Goal: Task Accomplishment & Management: Manage account settings

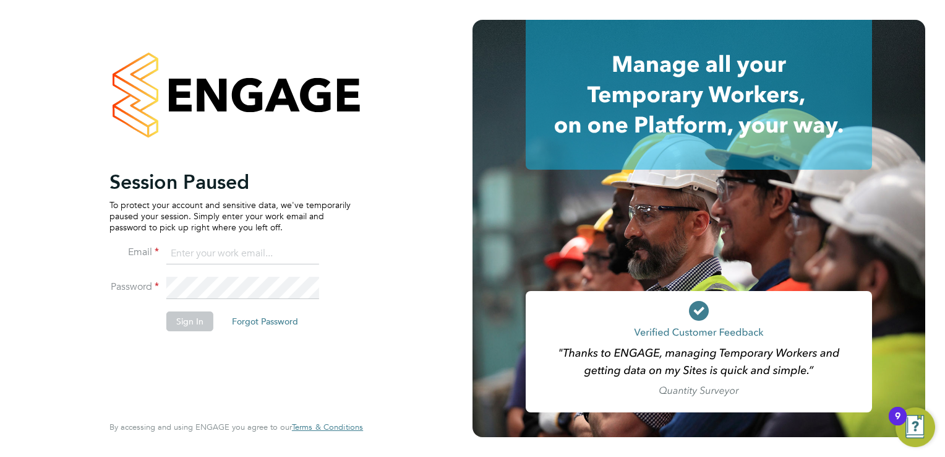
type input "[PERSON_NAME][EMAIL_ADDRESS][DOMAIN_NAME]"
click at [193, 326] on button "Sign In" at bounding box center [189, 321] width 47 height 20
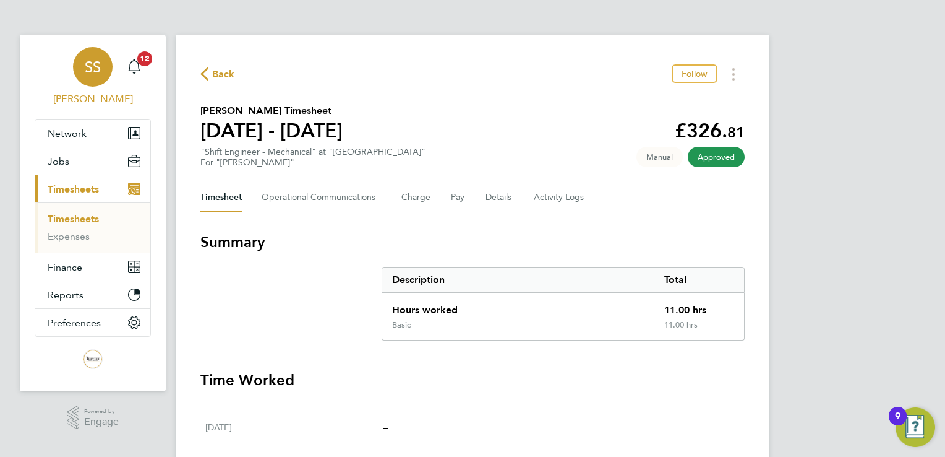
click at [82, 95] on span "[PERSON_NAME]" at bounding box center [93, 99] width 116 height 15
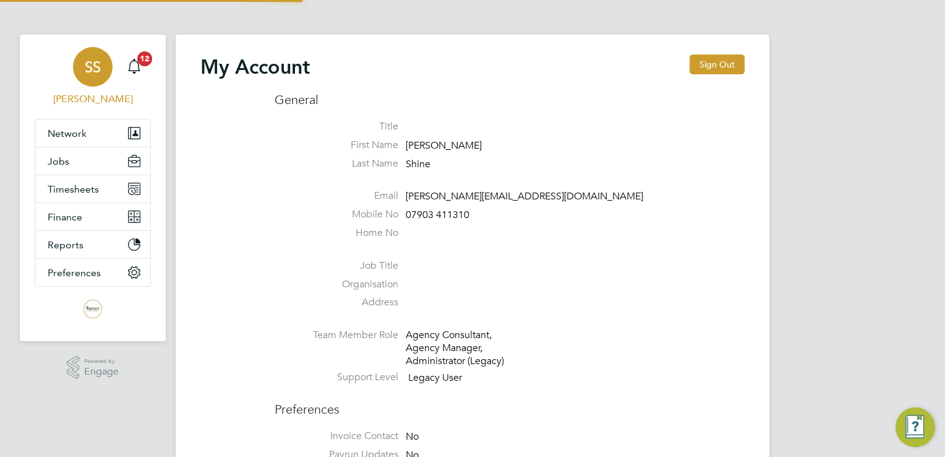
type input "steve.shine@trevettgroup.com"
click at [46, 130] on button "Network" at bounding box center [92, 132] width 115 height 27
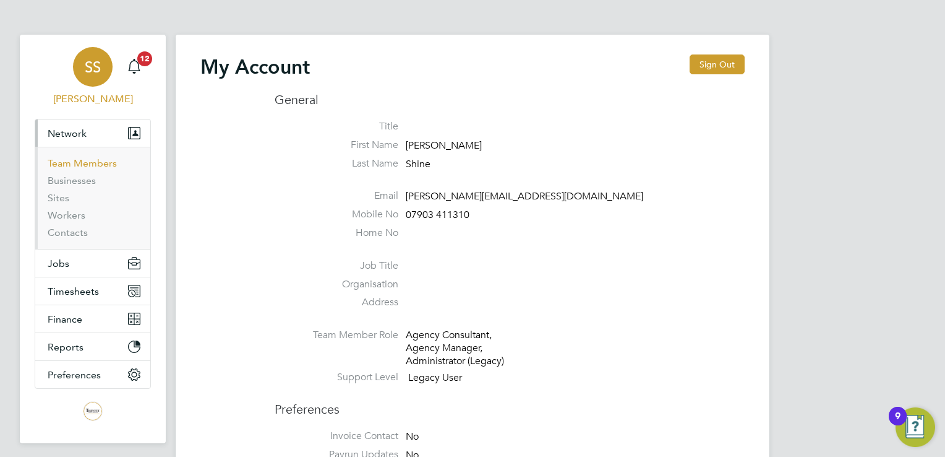
click at [84, 160] on link "Team Members" at bounding box center [82, 163] width 69 height 12
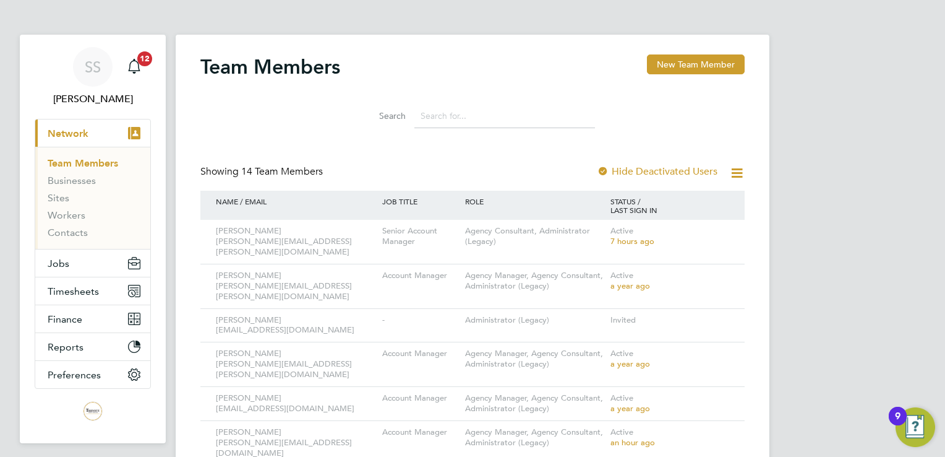
click at [490, 110] on input at bounding box center [505, 116] width 181 height 24
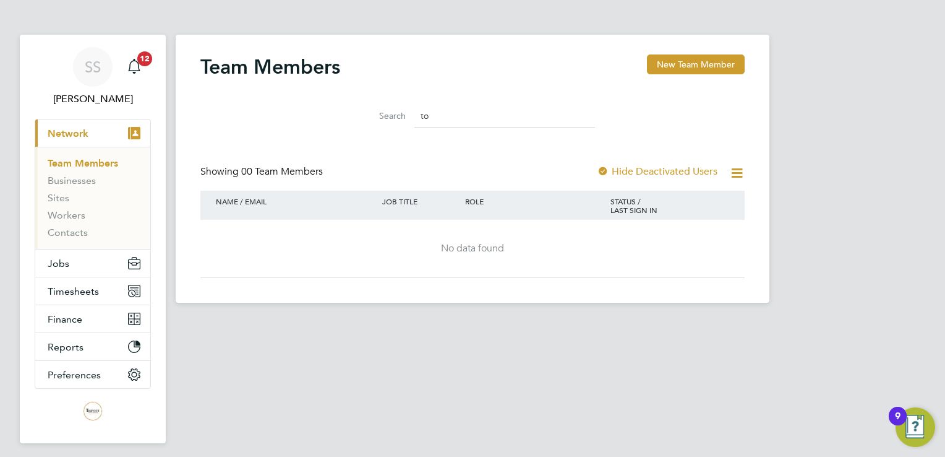
type input "t"
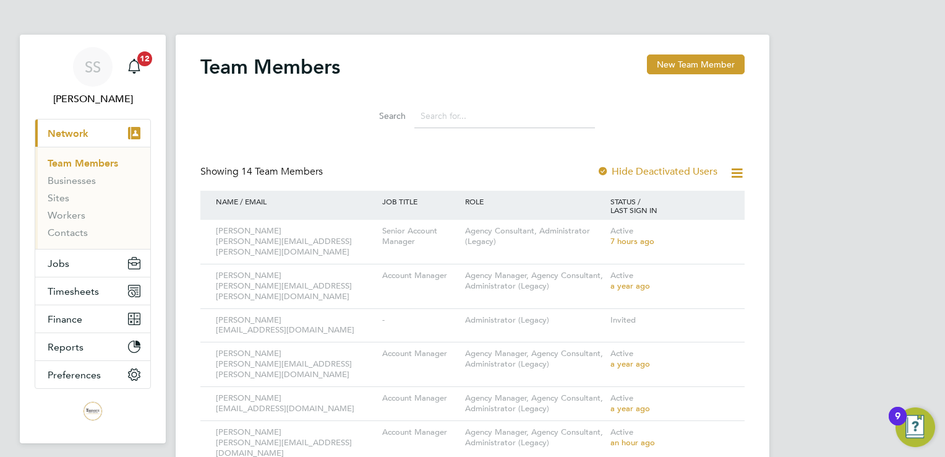
click at [817, 49] on div "SS Steve Shine Notifications 12 Applications: Current page: Network Team Member…" at bounding box center [472, 432] width 945 height 864
click at [878, 100] on div "SS Steve Shine Notifications 12 Applications: Current page: Network Team Member…" at bounding box center [472, 432] width 945 height 864
click at [64, 262] on span "Jobs" at bounding box center [59, 263] width 22 height 12
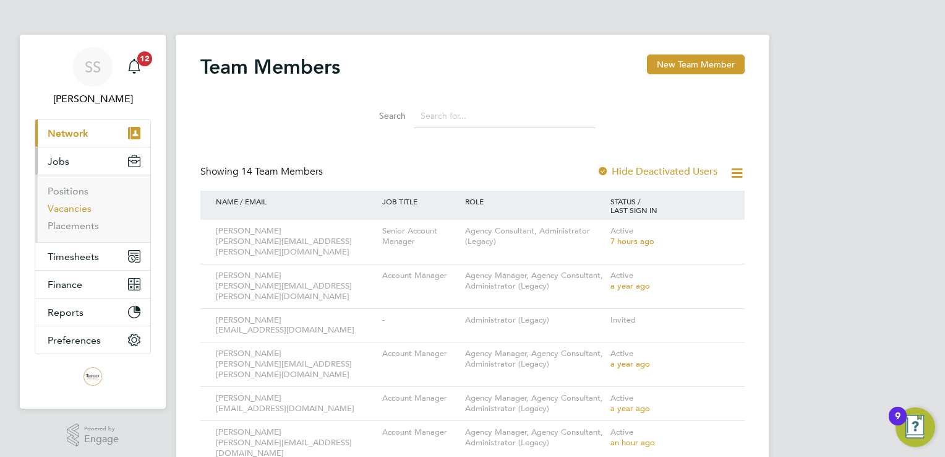
click at [76, 207] on link "Vacancies" at bounding box center [70, 208] width 44 height 12
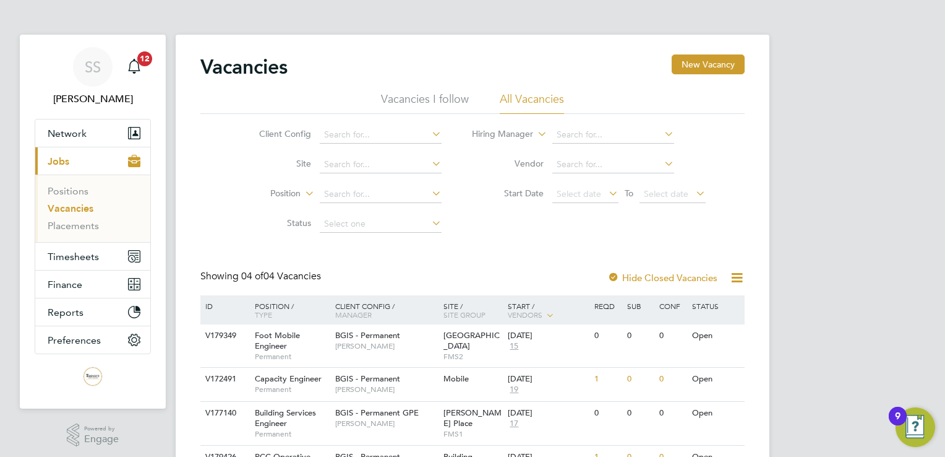
click at [886, 148] on div "SS Steve Shine Notifications 12 Applications: Network Team Members Businesses S…" at bounding box center [472, 266] width 945 height 533
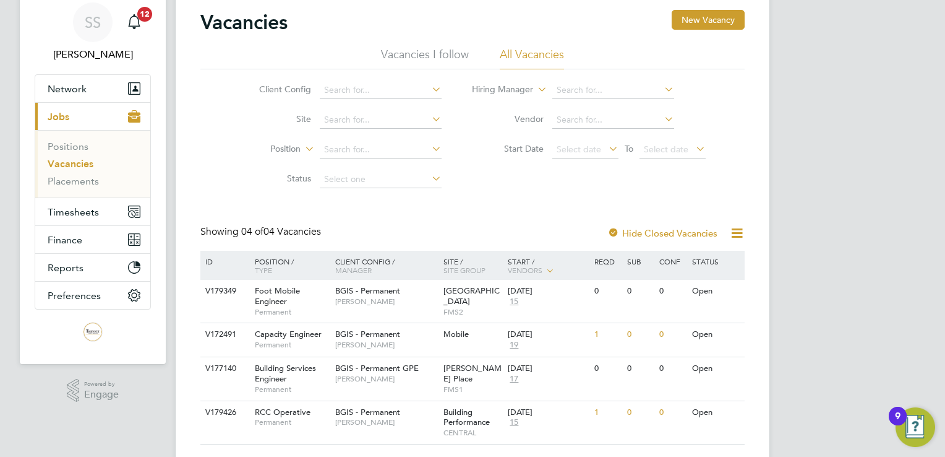
scroll to position [47, 0]
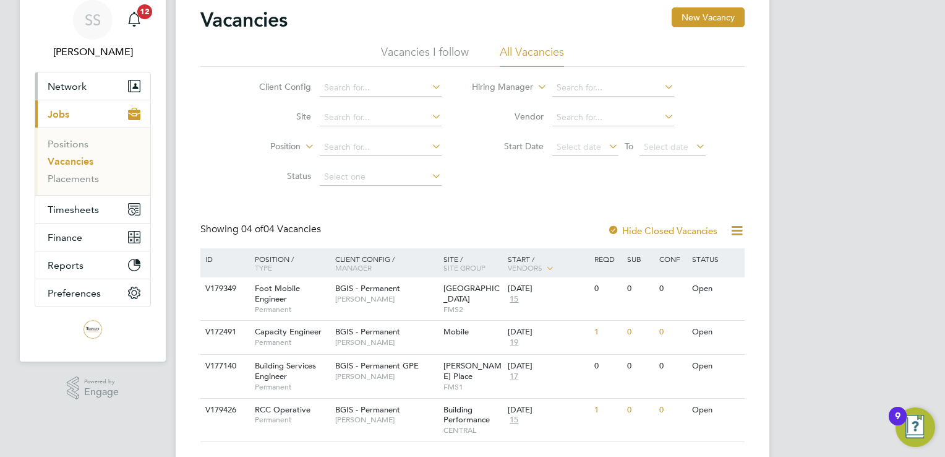
click at [61, 75] on button "Network" at bounding box center [92, 85] width 115 height 27
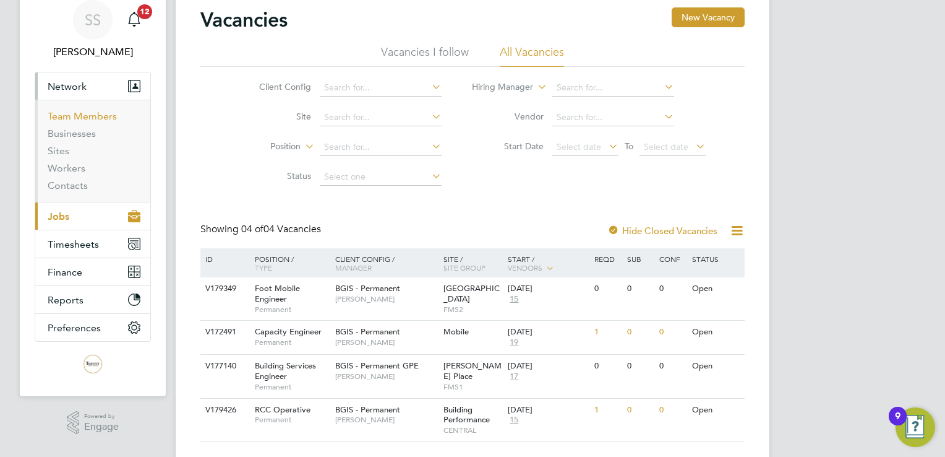
click at [69, 112] on link "Team Members" at bounding box center [82, 116] width 69 height 12
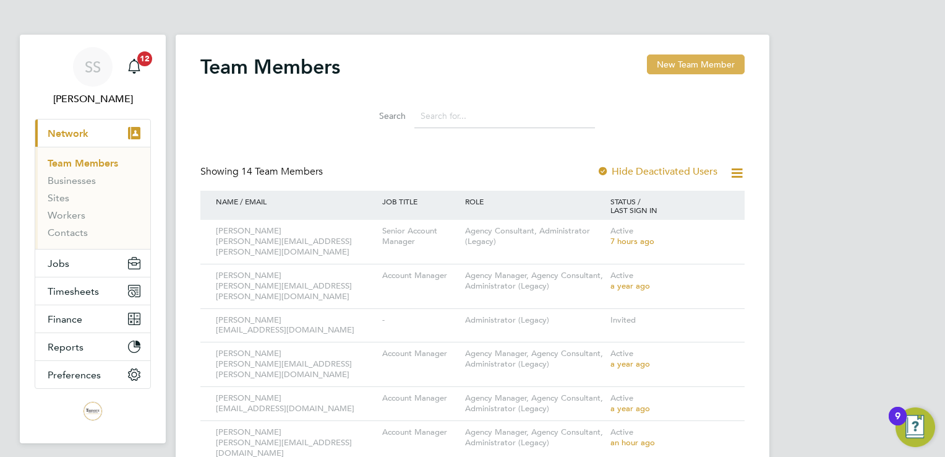
click at [704, 63] on button "New Team Member" at bounding box center [696, 64] width 98 height 20
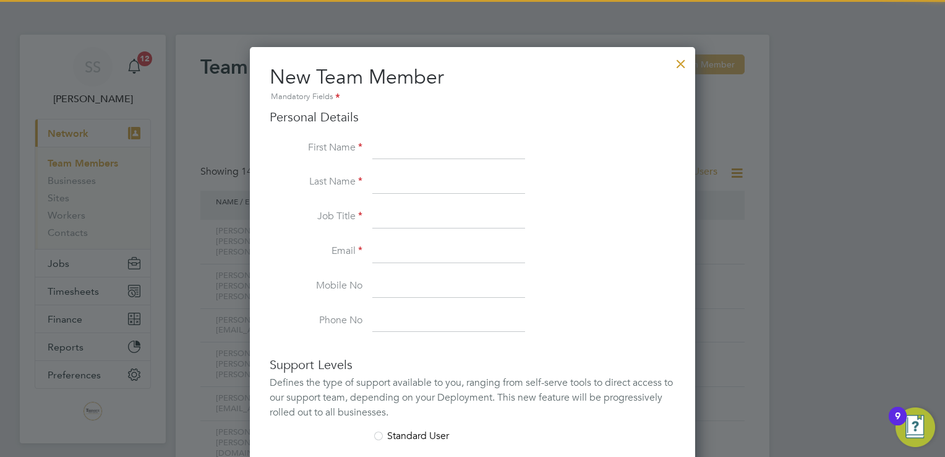
scroll to position [736, 446]
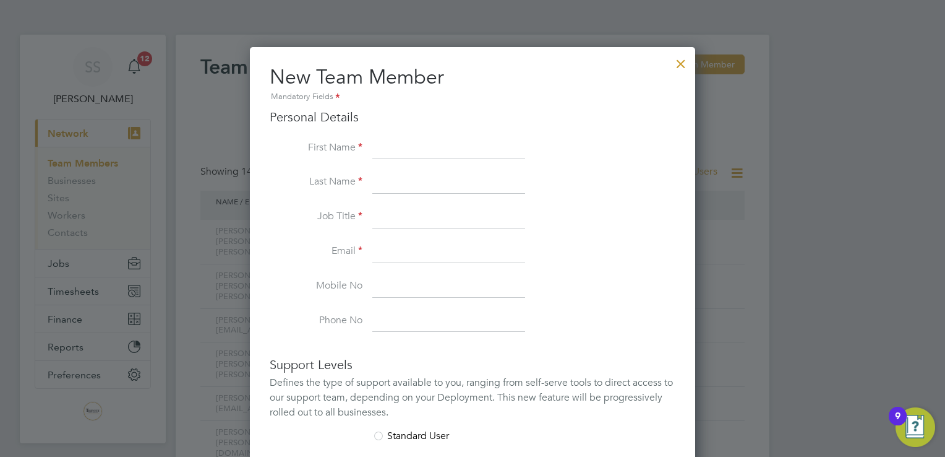
click at [481, 153] on input at bounding box center [448, 148] width 153 height 22
type input "Tommy"
click at [403, 182] on input at bounding box center [448, 182] width 153 height 22
type input "Hunt"
click at [455, 214] on input at bounding box center [448, 217] width 153 height 22
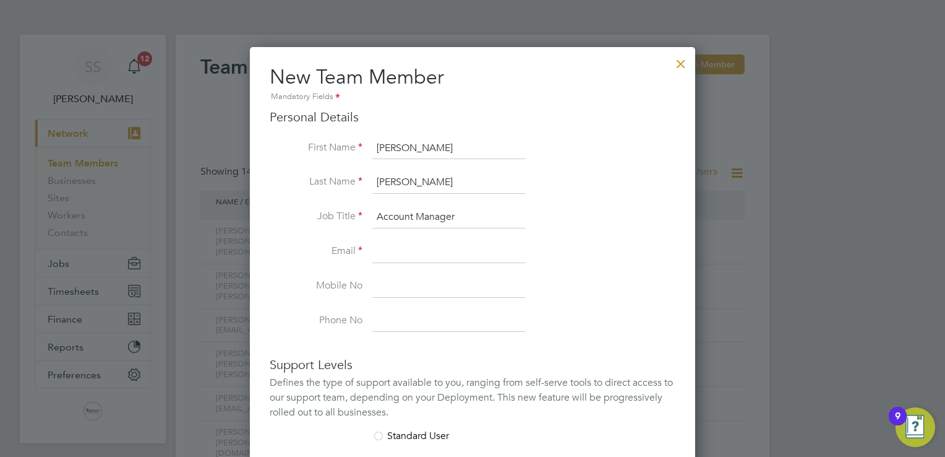
type input "Account Manager"
click at [410, 257] on input at bounding box center [448, 252] width 153 height 22
type input "tommy.hunt@trevettgroup.com"
click at [414, 293] on input at bounding box center [448, 286] width 153 height 22
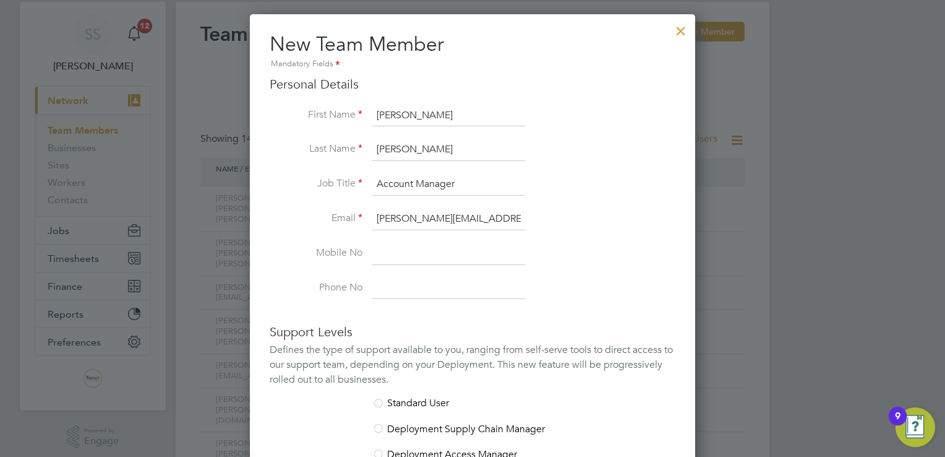
scroll to position [51, 0]
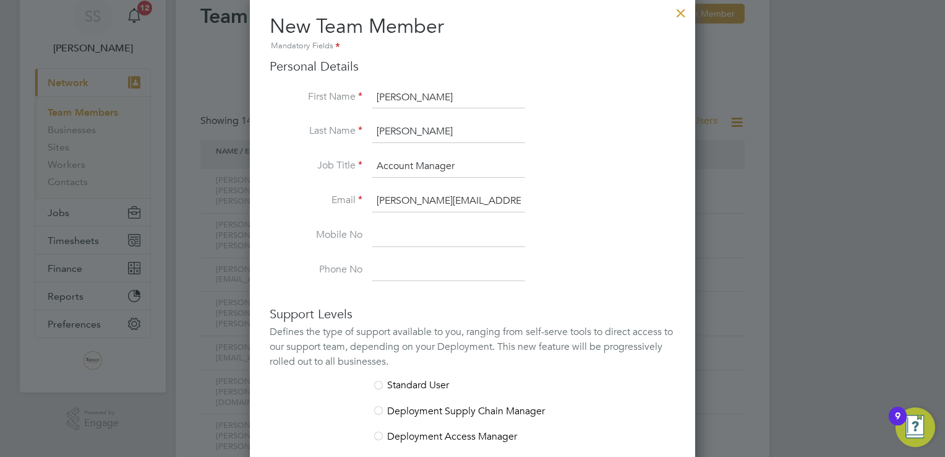
click at [378, 385] on div at bounding box center [378, 386] width 12 height 12
click at [412, 240] on input at bounding box center [448, 236] width 153 height 22
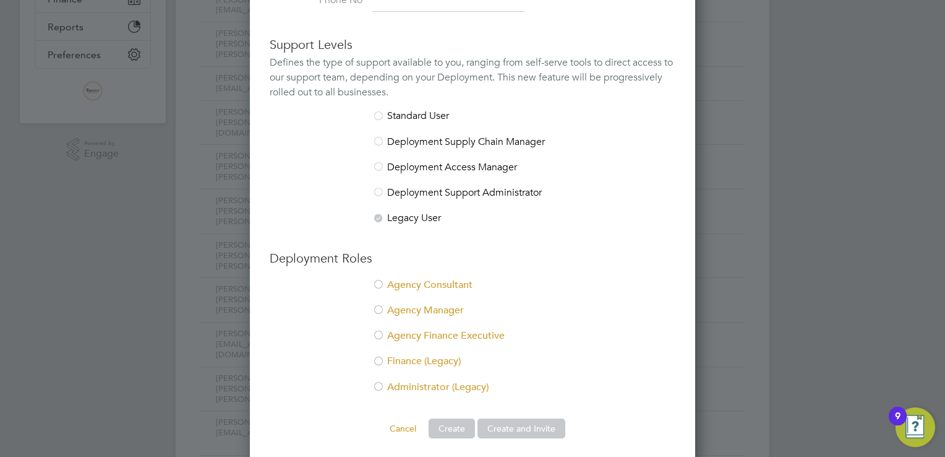
scroll to position [326, 0]
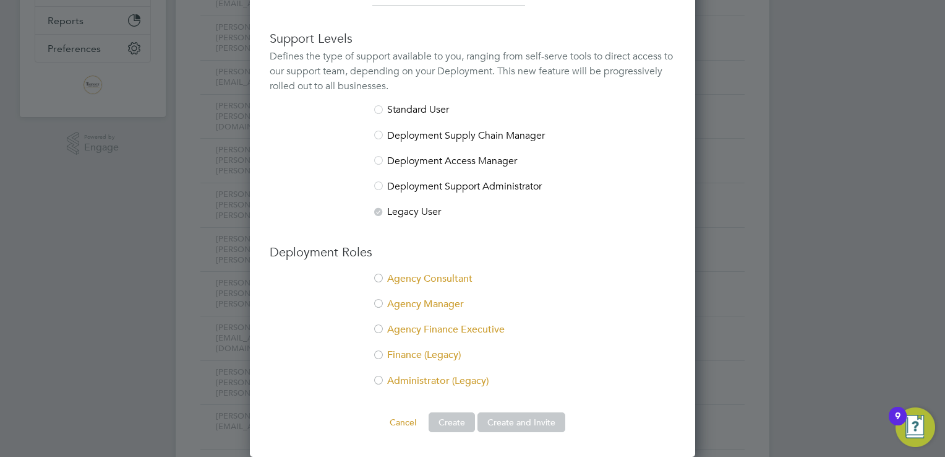
type input "07463916725"
click at [377, 277] on div at bounding box center [378, 279] width 12 height 12
click at [512, 418] on button "Create and Invite" at bounding box center [522, 422] width 88 height 20
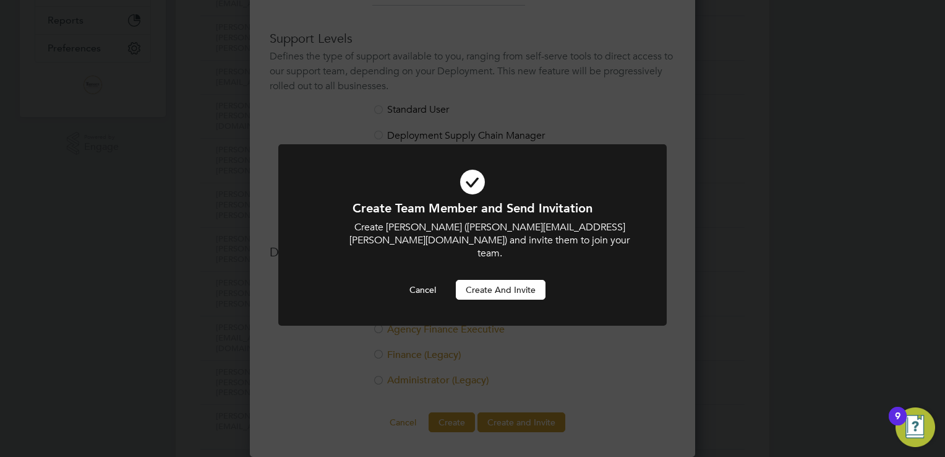
click at [521, 280] on button "Create and invite" at bounding box center [501, 290] width 90 height 20
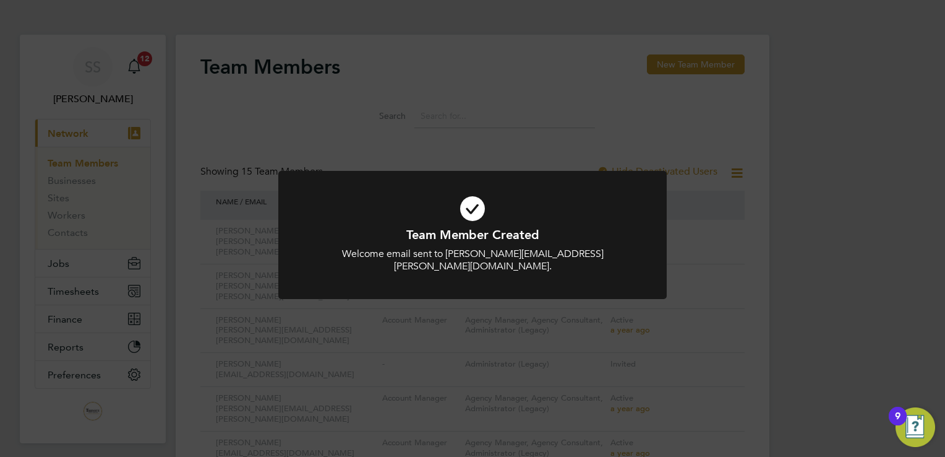
click at [893, 166] on div "Team Member Created Welcome email sent to tommy.hunt@trevettgroup.com. Cancel O…" at bounding box center [472, 228] width 945 height 457
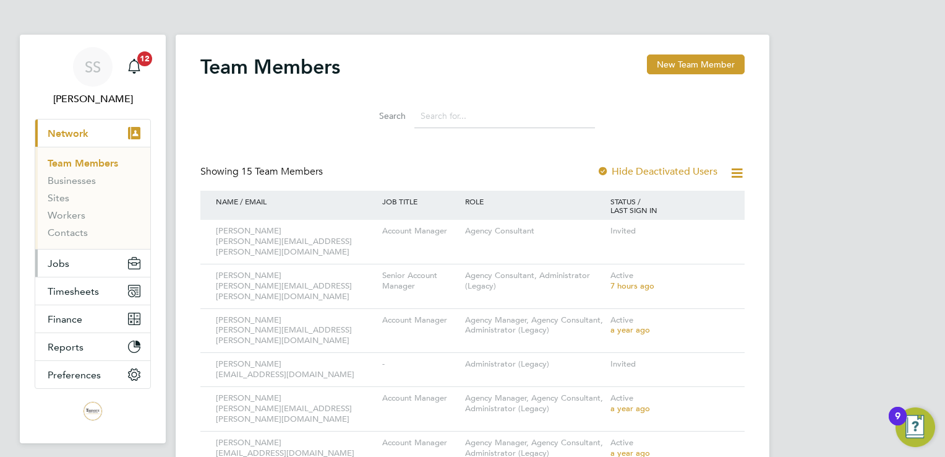
click at [74, 264] on button "Jobs" at bounding box center [92, 262] width 115 height 27
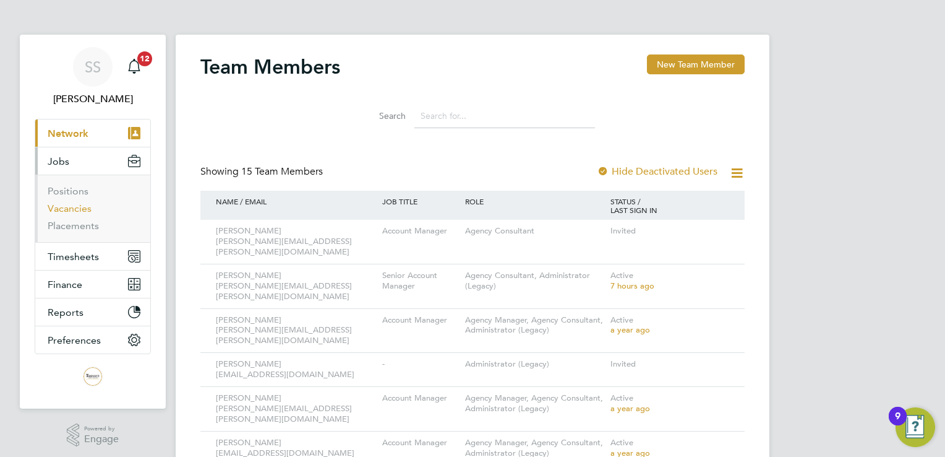
click at [77, 212] on link "Vacancies" at bounding box center [70, 208] width 44 height 12
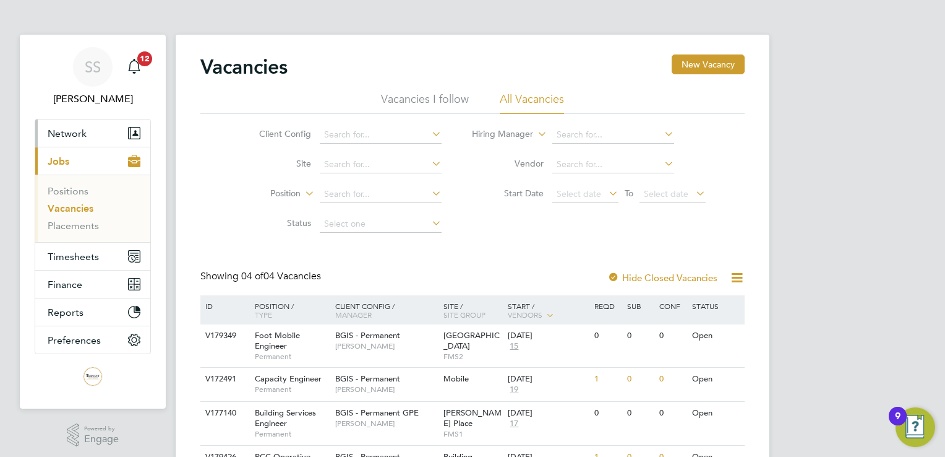
click at [62, 138] on span "Network" at bounding box center [67, 133] width 39 height 12
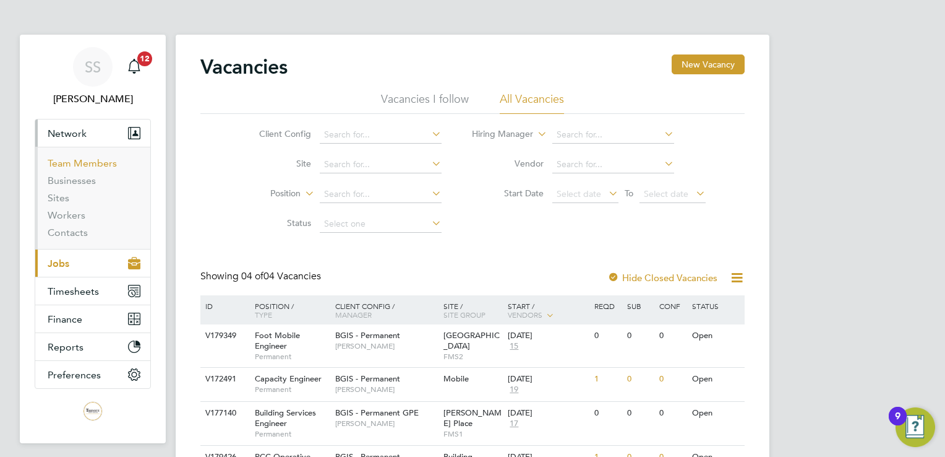
click at [79, 165] on link "Team Members" at bounding box center [82, 163] width 69 height 12
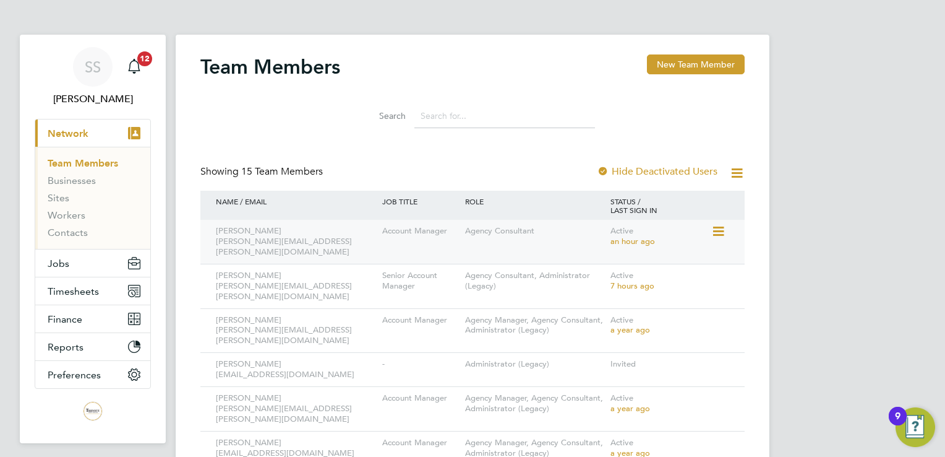
click at [719, 233] on icon at bounding box center [717, 231] width 12 height 15
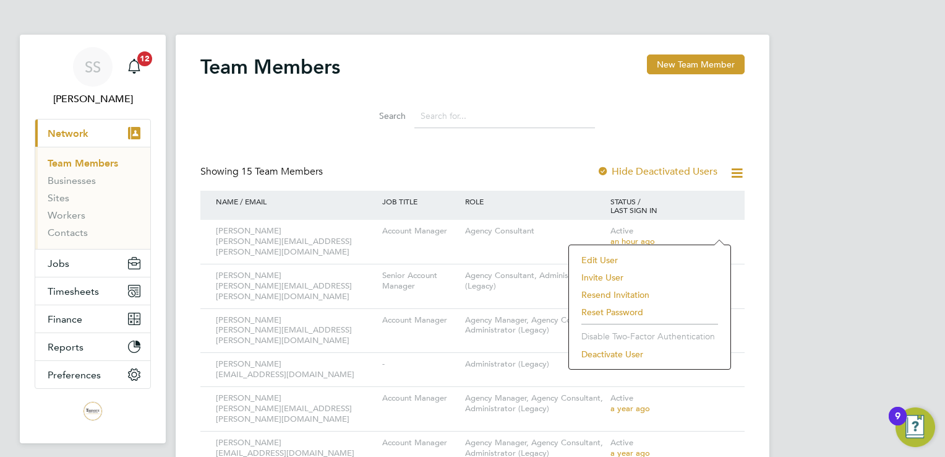
click at [591, 256] on li "Edit User" at bounding box center [649, 259] width 149 height 17
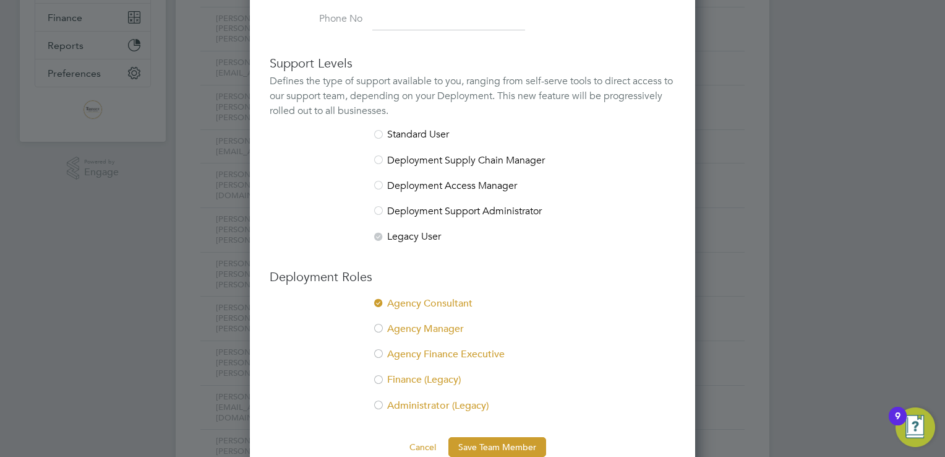
scroll to position [335, 0]
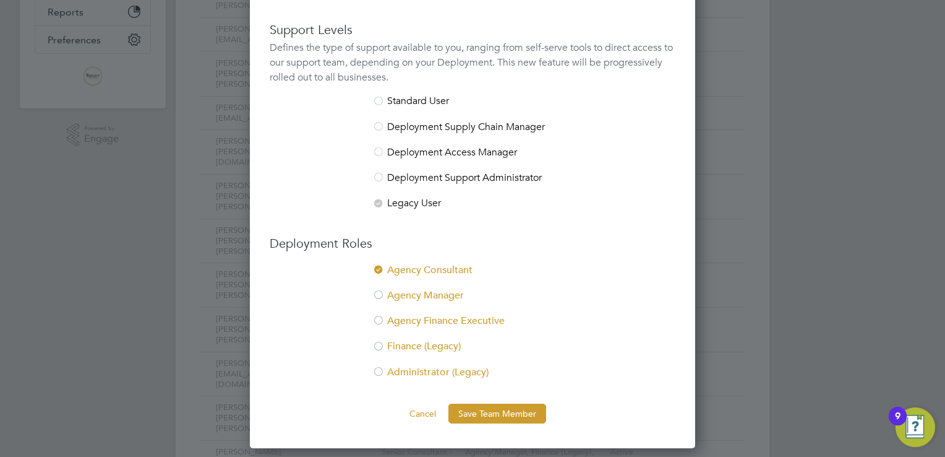
click at [378, 370] on div at bounding box center [378, 372] width 12 height 12
click at [526, 418] on button "Save Team Member" at bounding box center [498, 413] width 98 height 20
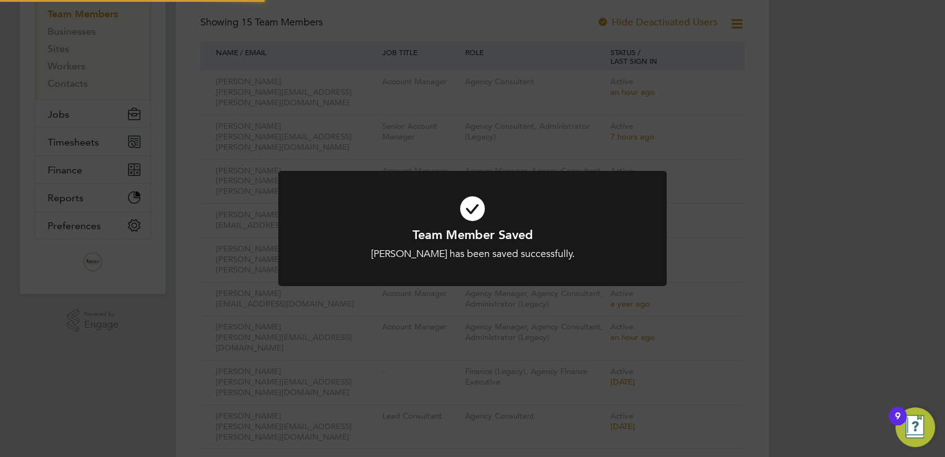
scroll to position [0, 0]
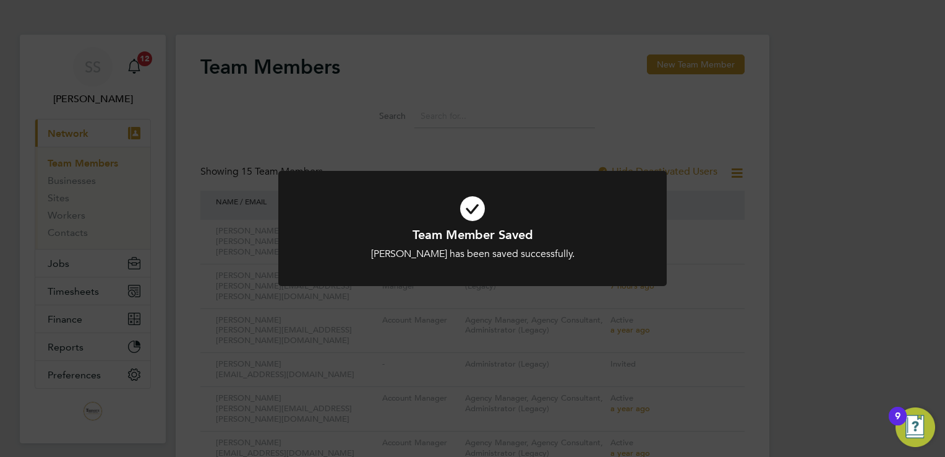
click at [729, 237] on div "Team Member Saved Tommy Hunt has been saved successfully. Cancel Okay" at bounding box center [472, 228] width 945 height 457
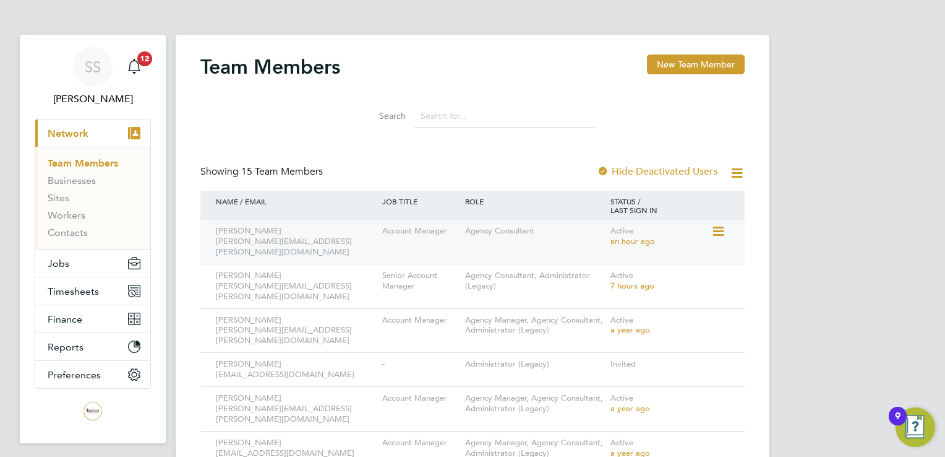
click at [720, 230] on icon at bounding box center [717, 231] width 12 height 15
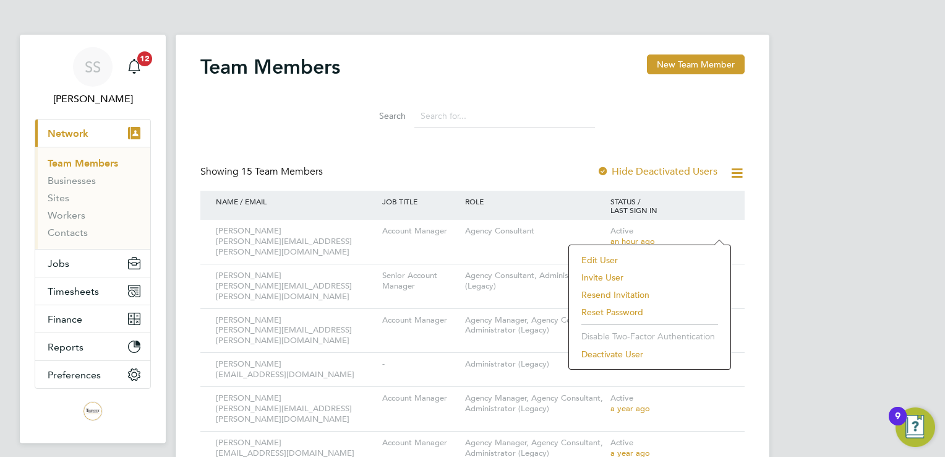
click at [595, 260] on li "Edit User" at bounding box center [649, 259] width 149 height 17
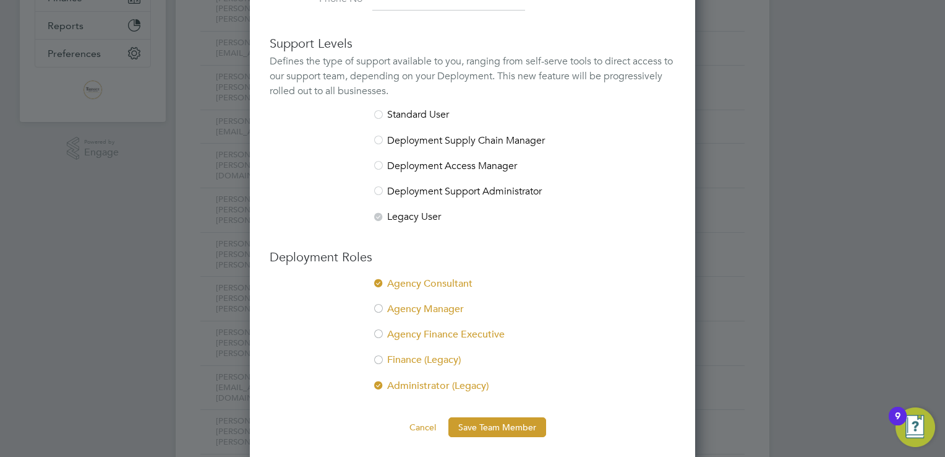
scroll to position [322, 0]
click at [378, 306] on div at bounding box center [378, 309] width 12 height 12
click at [505, 431] on button "Save Team Member" at bounding box center [498, 426] width 98 height 20
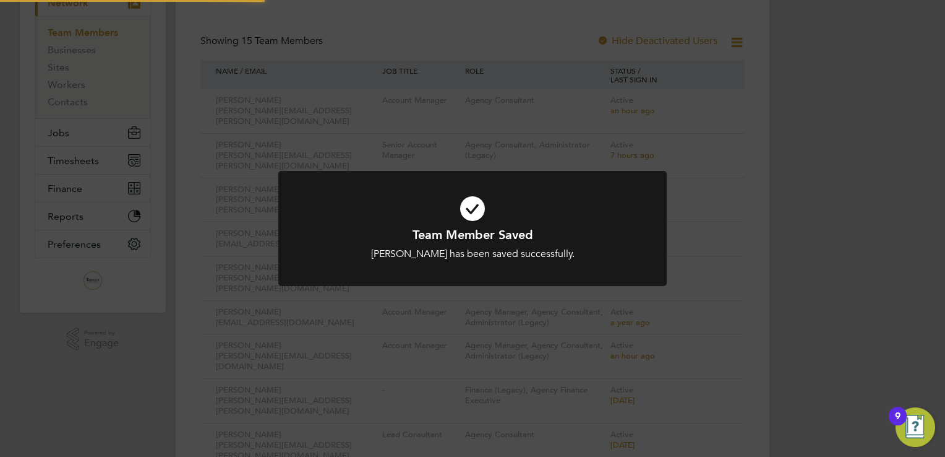
scroll to position [0, 0]
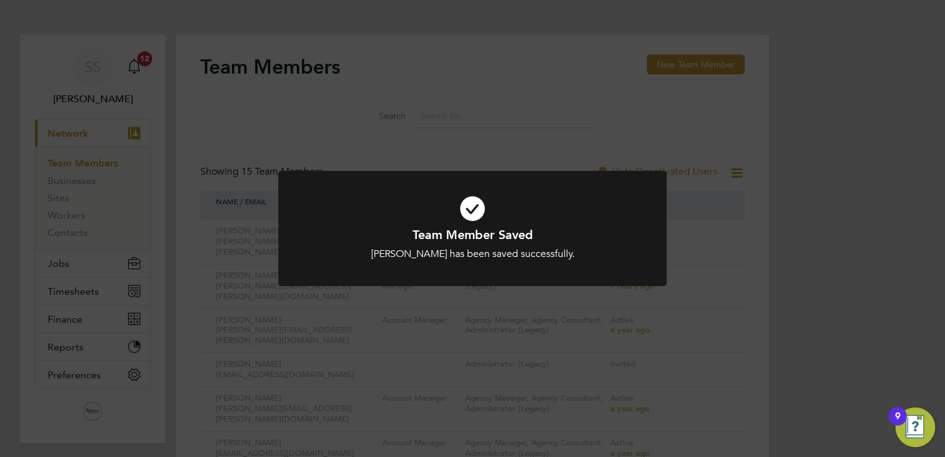
click at [349, 140] on div "Team Member Saved Tommy Hunt has been saved successfully. Cancel Okay" at bounding box center [472, 228] width 945 height 457
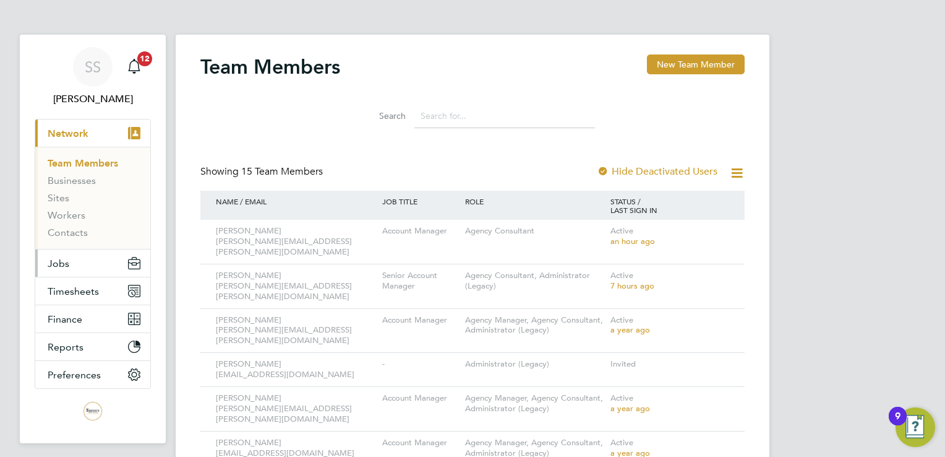
click at [59, 268] on button "Jobs" at bounding box center [92, 262] width 115 height 27
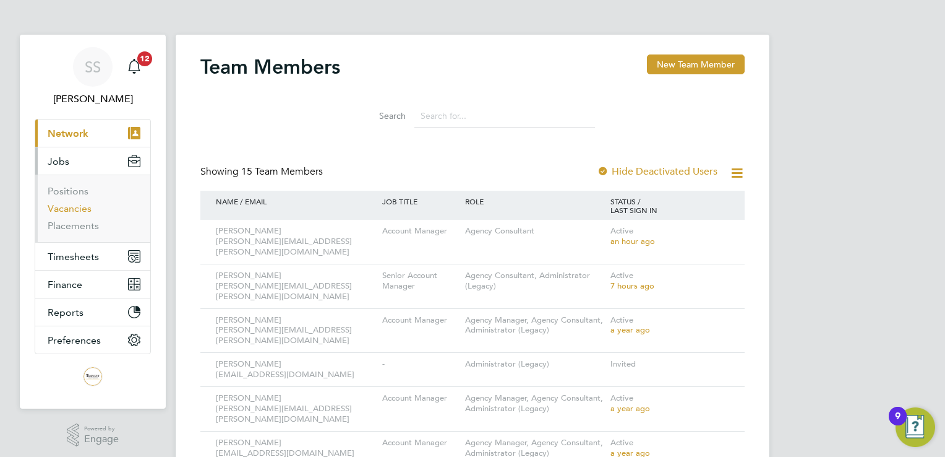
click at [73, 206] on link "Vacancies" at bounding box center [70, 208] width 44 height 12
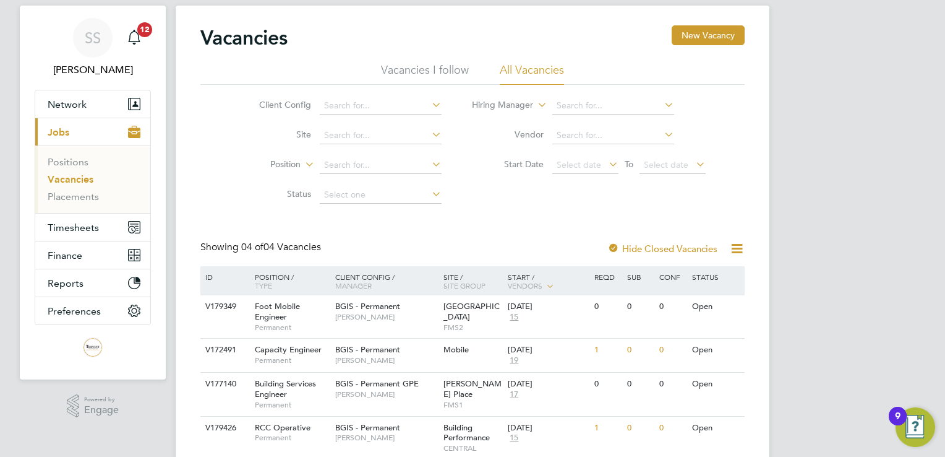
scroll to position [76, 0]
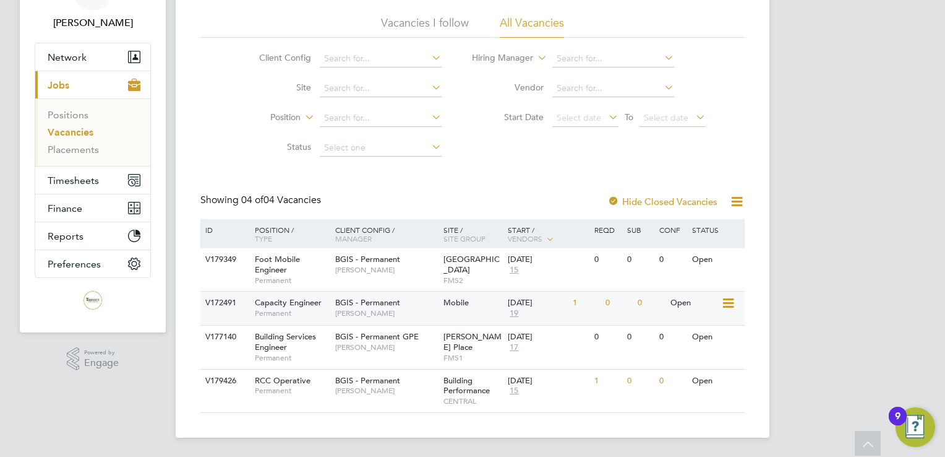
click at [513, 314] on span "19" at bounding box center [514, 313] width 12 height 11
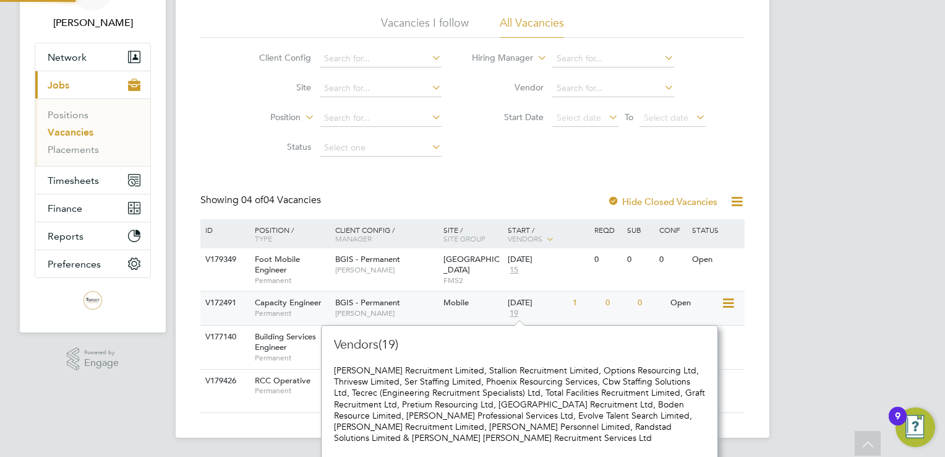
scroll to position [175, 386]
click at [293, 148] on label "Status" at bounding box center [275, 146] width 71 height 11
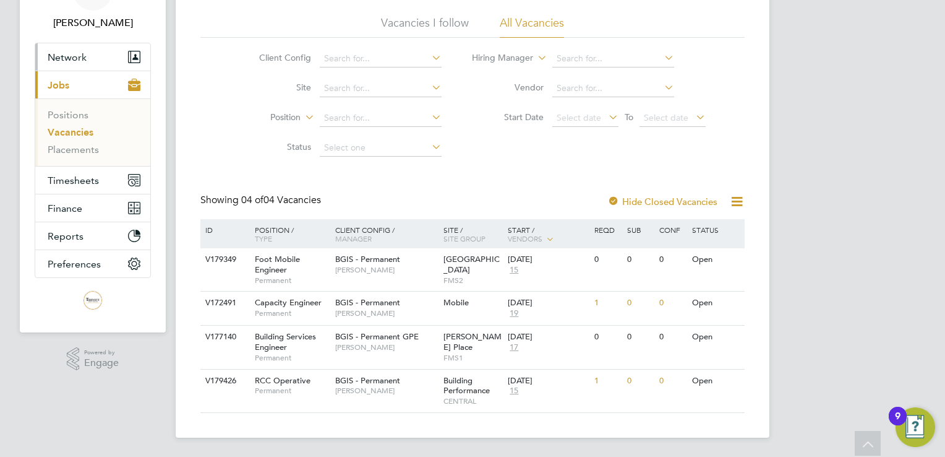
click at [64, 51] on span "Network" at bounding box center [67, 57] width 39 height 12
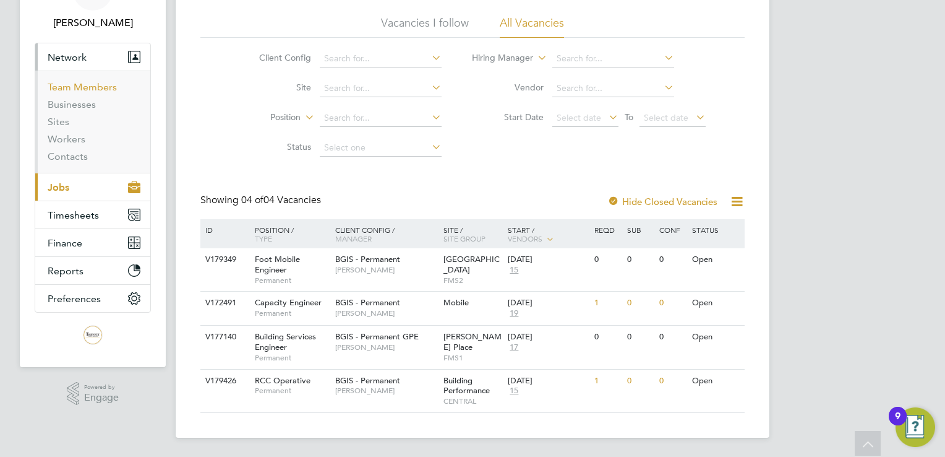
click at [94, 85] on link "Team Members" at bounding box center [82, 87] width 69 height 12
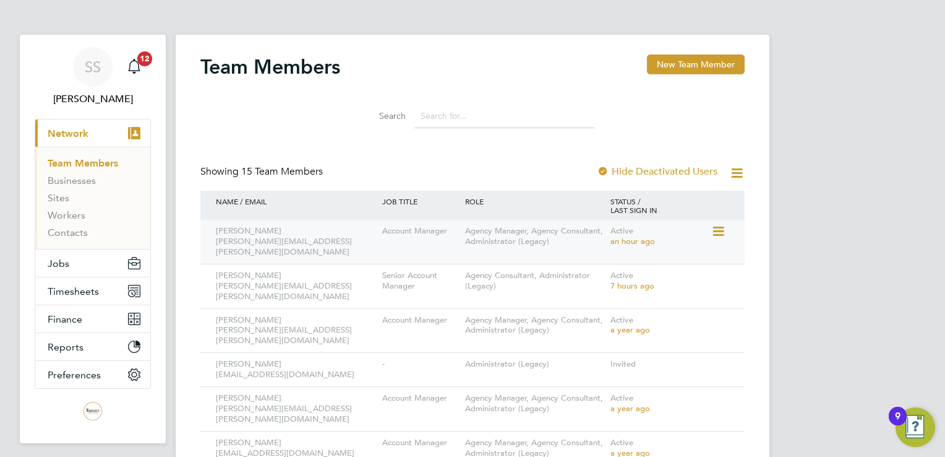
click at [408, 237] on div "Account Manager" at bounding box center [420, 231] width 83 height 23
click at [721, 226] on icon at bounding box center [717, 231] width 12 height 15
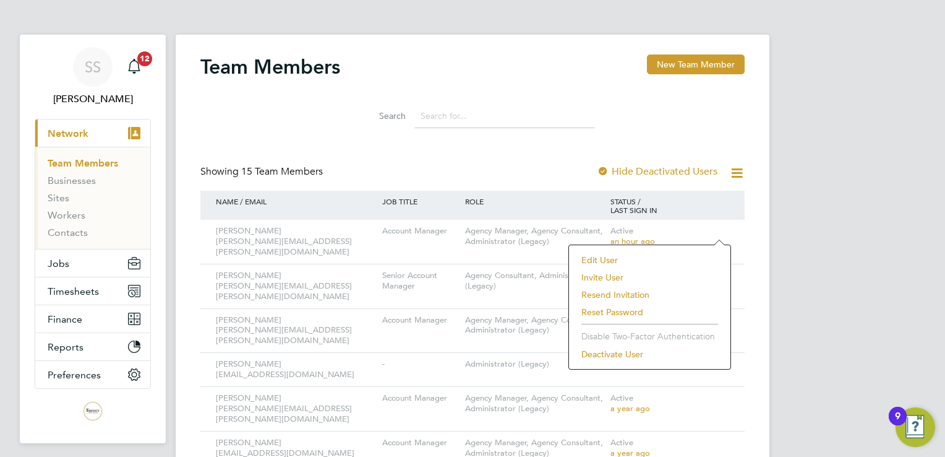
click at [595, 256] on li "Edit User" at bounding box center [649, 259] width 149 height 17
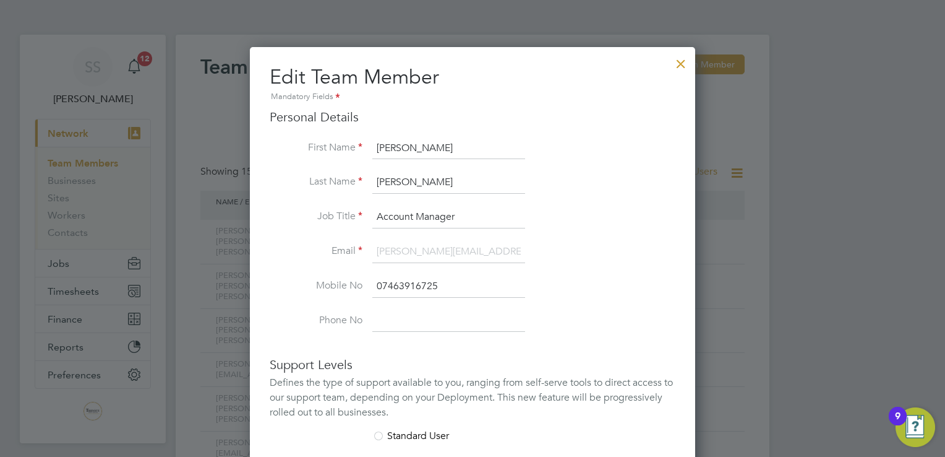
click at [681, 64] on div at bounding box center [681, 60] width 22 height 22
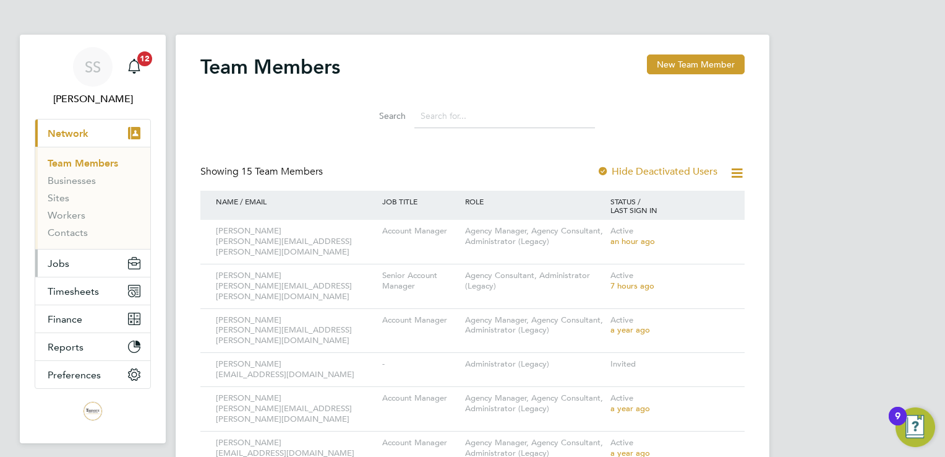
click at [73, 264] on button "Jobs" at bounding box center [92, 262] width 115 height 27
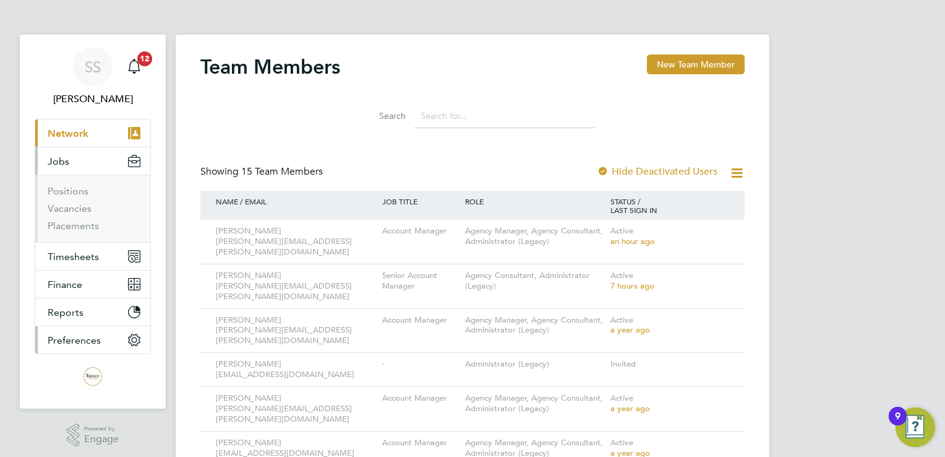
click at [69, 340] on span "Preferences" at bounding box center [74, 340] width 53 height 12
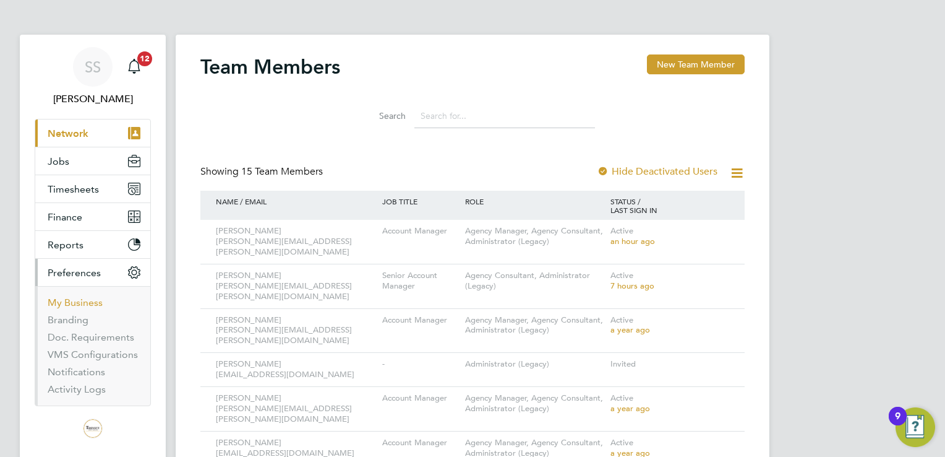
click at [80, 298] on link "My Business" at bounding box center [75, 302] width 55 height 12
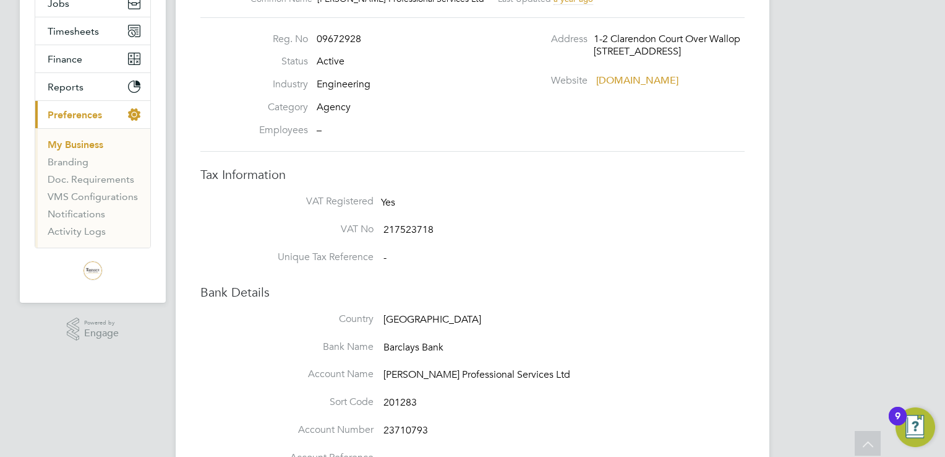
scroll to position [31, 0]
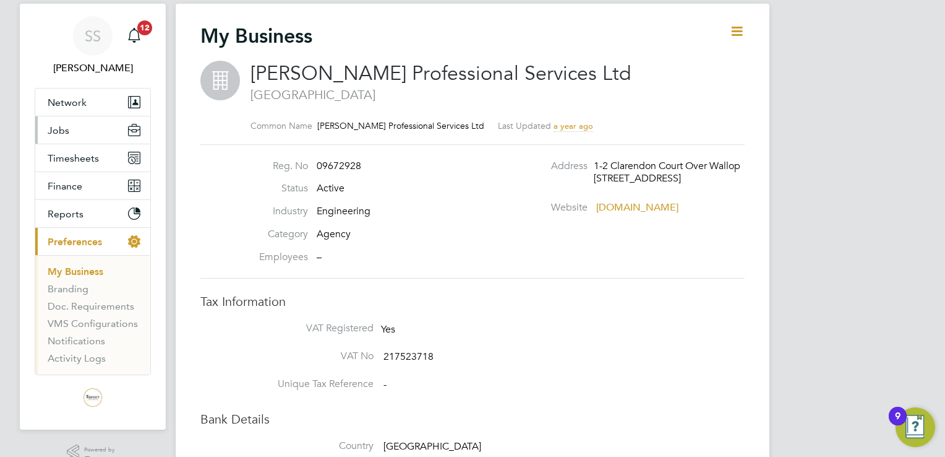
click at [67, 120] on button "Jobs" at bounding box center [92, 129] width 115 height 27
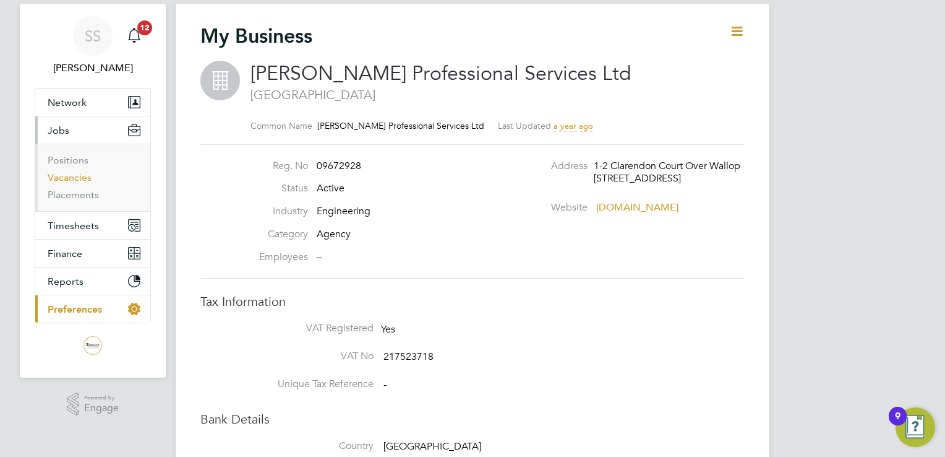
click at [83, 174] on link "Vacancies" at bounding box center [70, 177] width 44 height 12
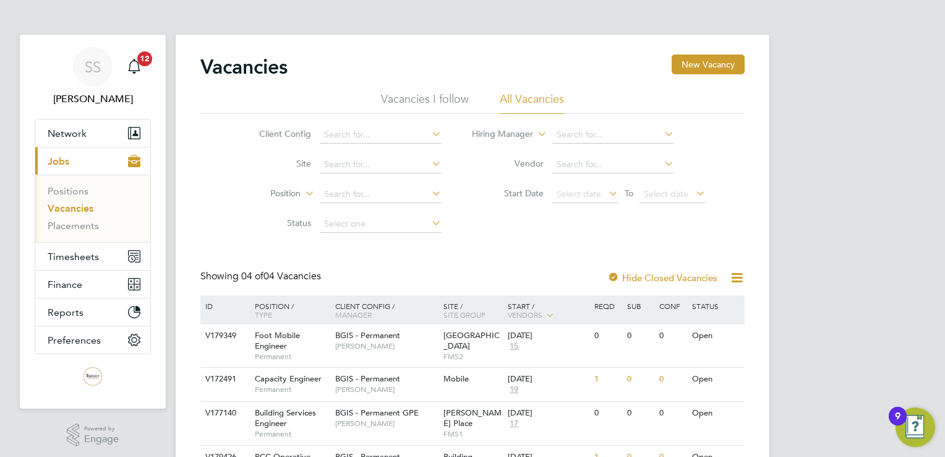
scroll to position [76, 0]
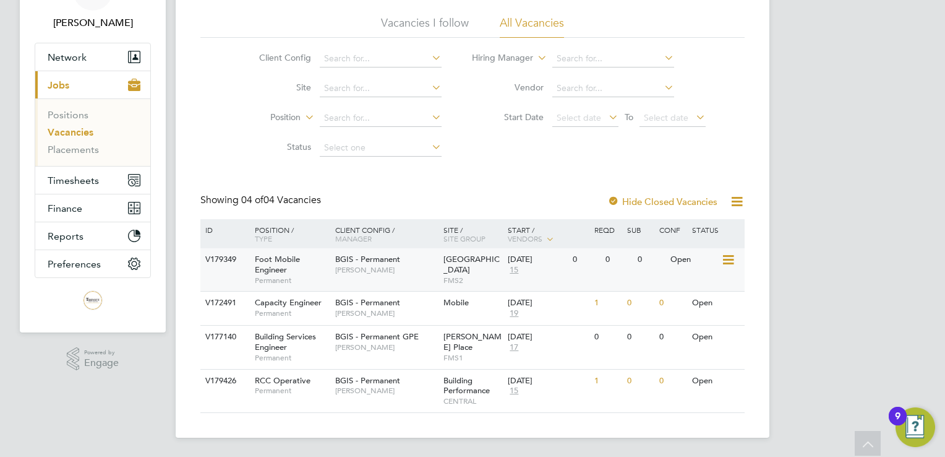
click at [410, 275] on div "BGIS - Permanent Hamza Idris" at bounding box center [386, 264] width 108 height 32
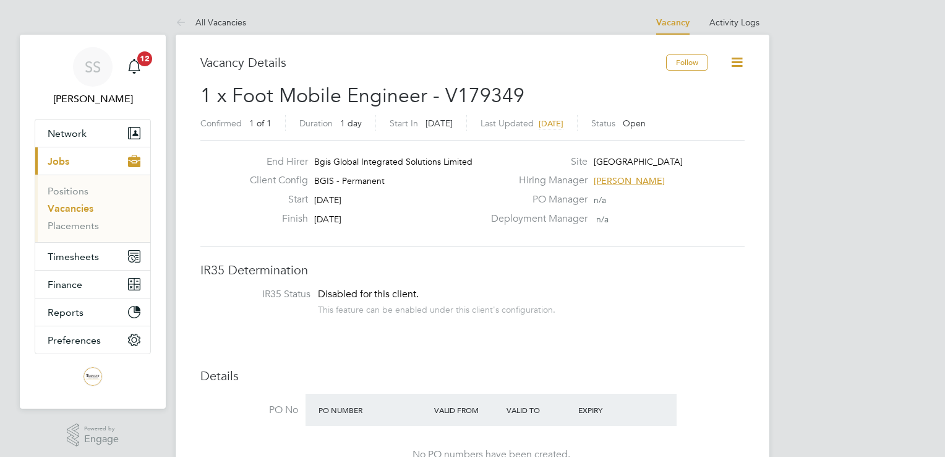
scroll to position [37, 87]
click at [627, 179] on span "[PERSON_NAME]" at bounding box center [629, 180] width 71 height 11
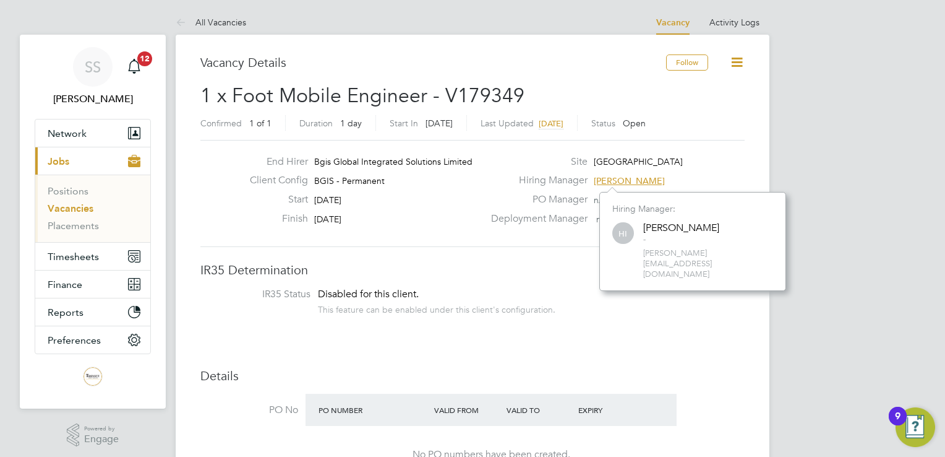
scroll to position [77, 186]
click at [610, 273] on h3 "IR35 Determination" at bounding box center [472, 270] width 544 height 16
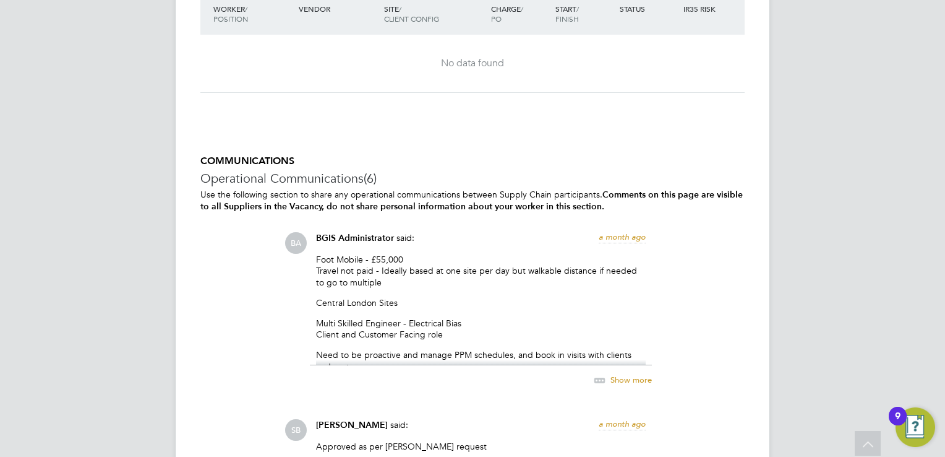
scroll to position [1870, 0]
click at [640, 375] on span "Show more" at bounding box center [631, 377] width 41 height 11
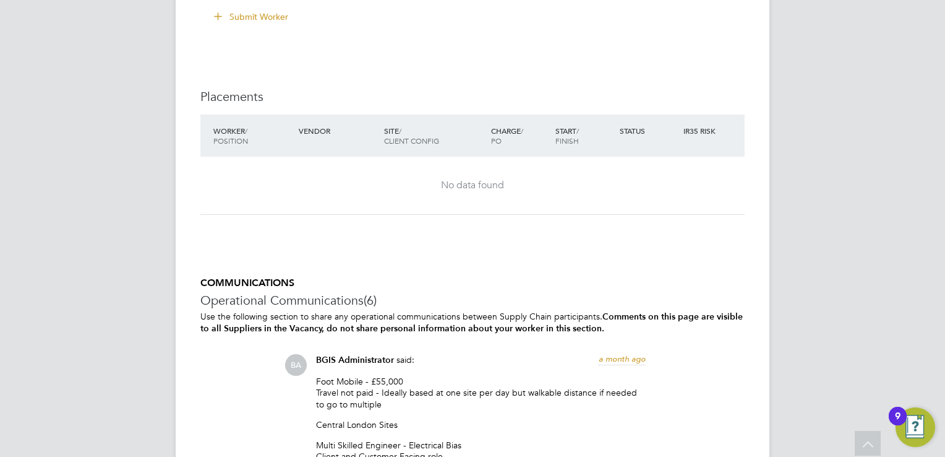
scroll to position [1569, 0]
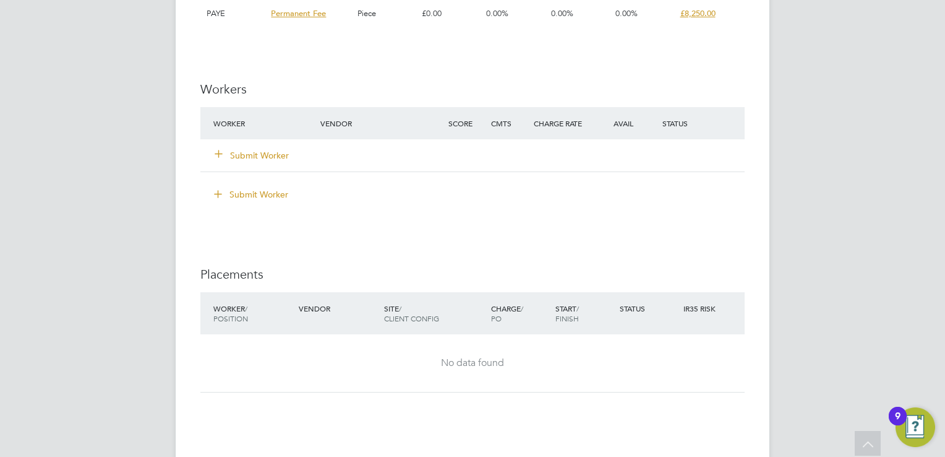
click at [255, 150] on button "Submit Worker" at bounding box center [252, 155] width 74 height 12
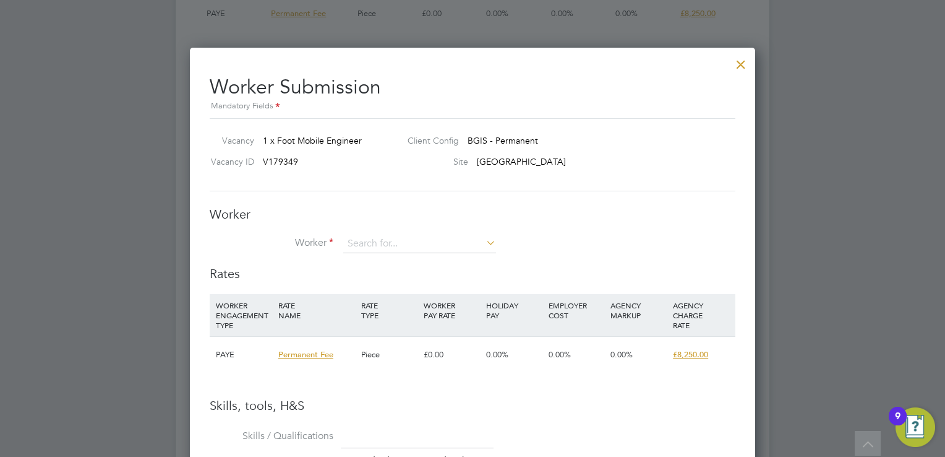
scroll to position [872, 566]
click at [640, 186] on div "Vacancy 1 x Foot Mobile Engineer Client Config BGIS - Permanent Vacancy ID V179…" at bounding box center [473, 154] width 526 height 73
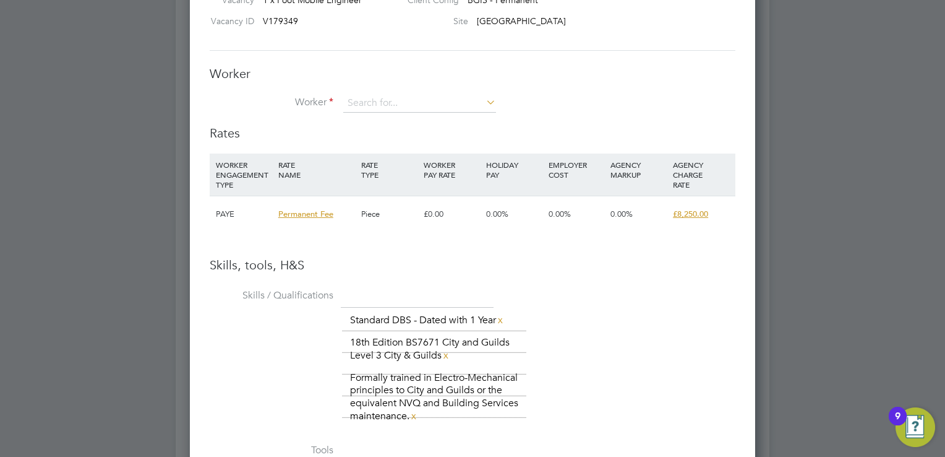
scroll to position [1526, 0]
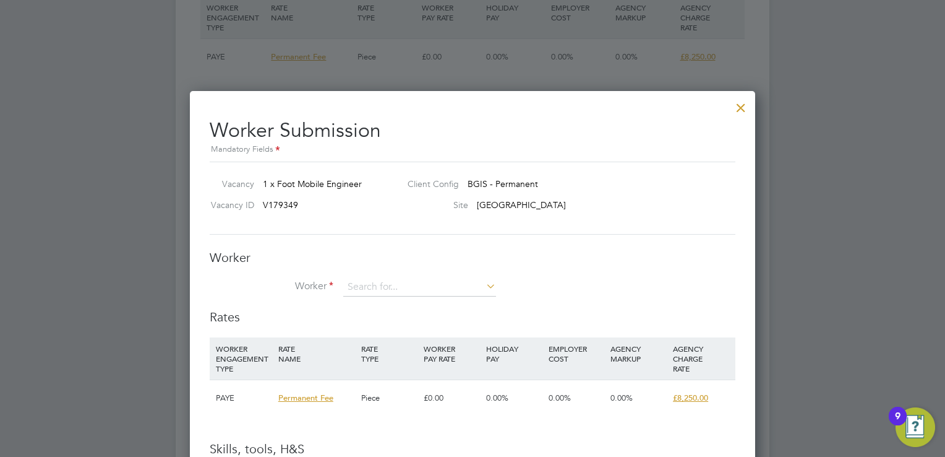
click at [745, 103] on div at bounding box center [741, 104] width 22 height 22
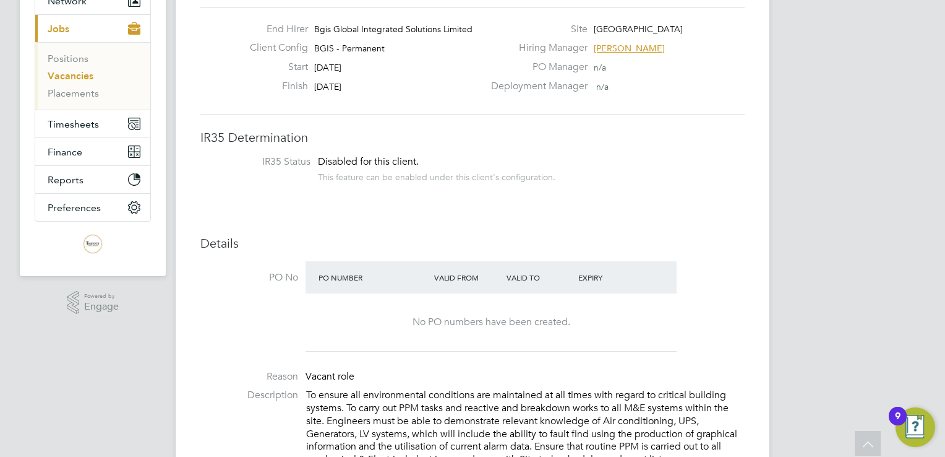
scroll to position [0, 0]
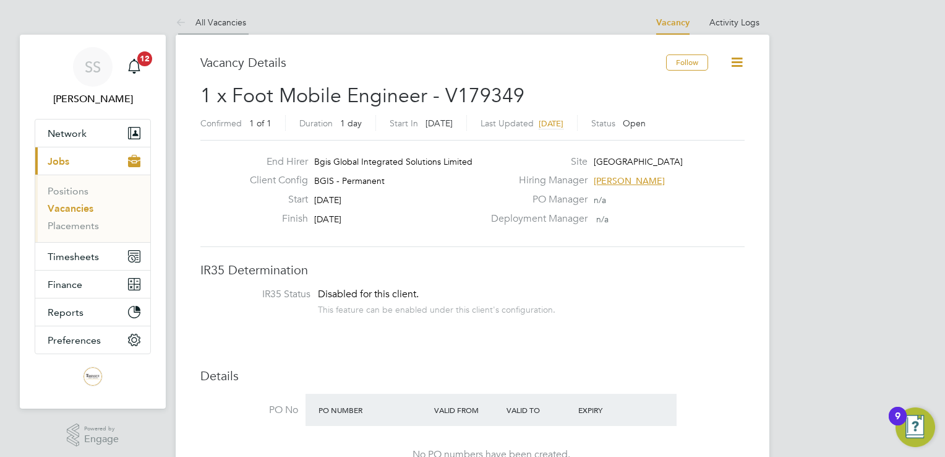
click at [208, 25] on link "All Vacancies" at bounding box center [211, 22] width 71 height 11
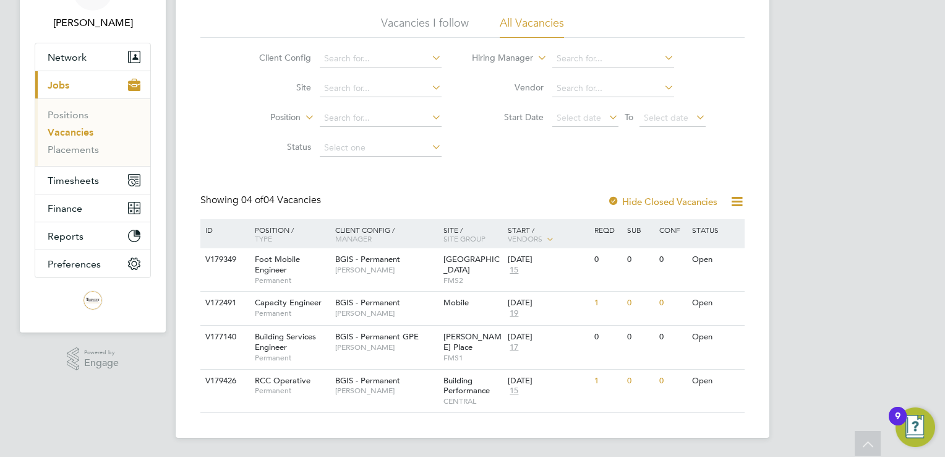
scroll to position [50, 0]
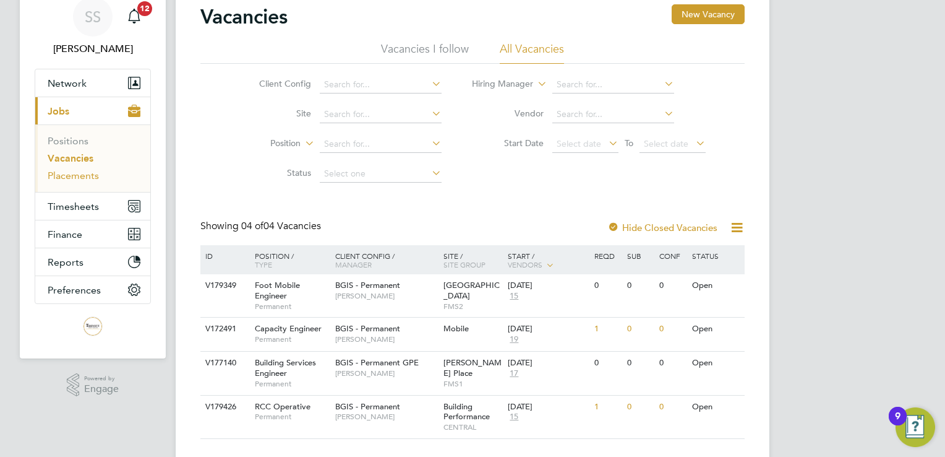
click at [66, 170] on link "Placements" at bounding box center [73, 176] width 51 height 12
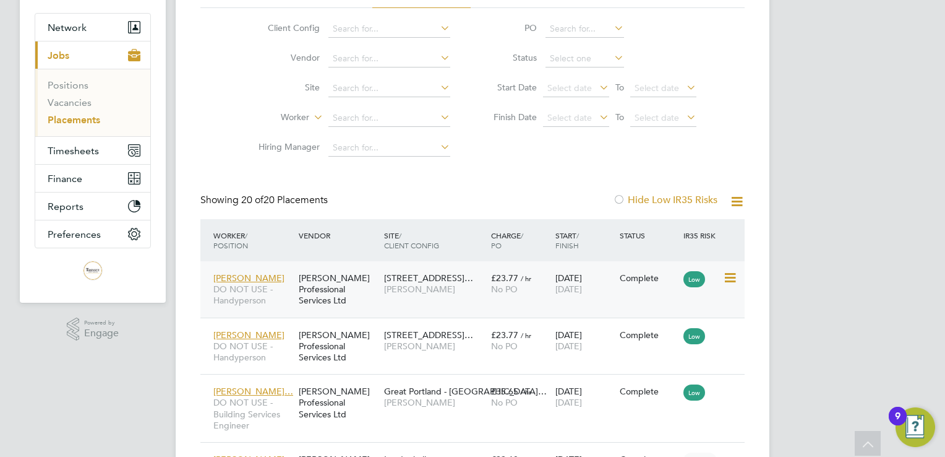
click at [437, 275] on span "123 Victoria Street - As…" at bounding box center [428, 277] width 89 height 11
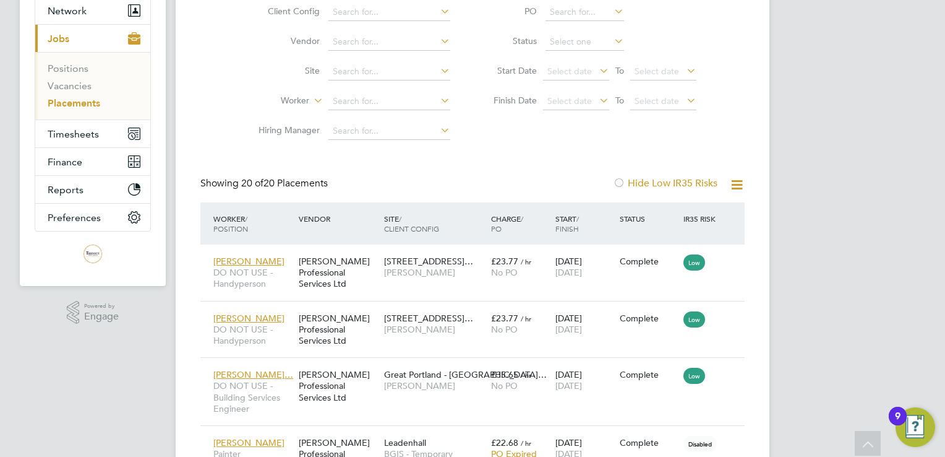
scroll to position [123, 0]
click at [62, 139] on button "Timesheets" at bounding box center [92, 132] width 115 height 27
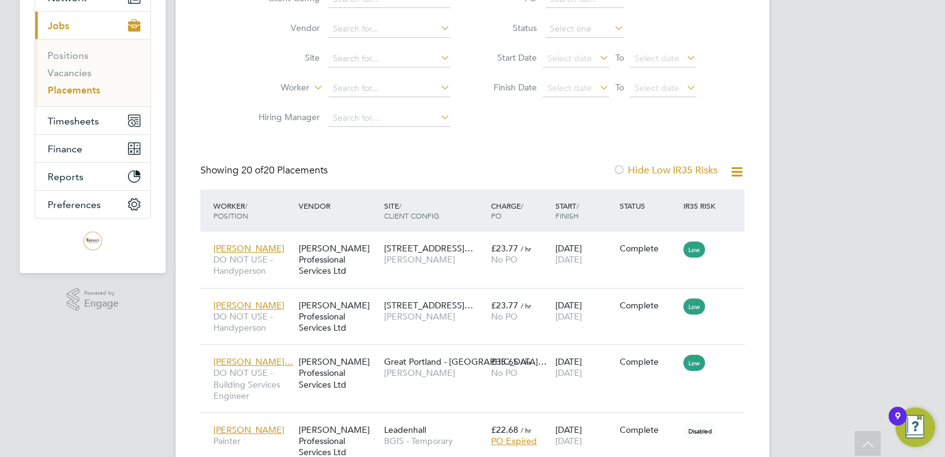
scroll to position [77, 0]
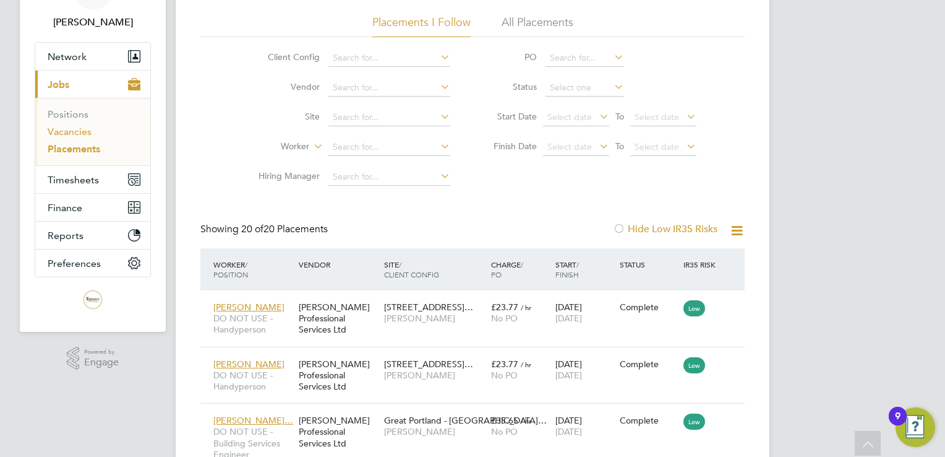
click at [78, 132] on link "Vacancies" at bounding box center [70, 132] width 44 height 12
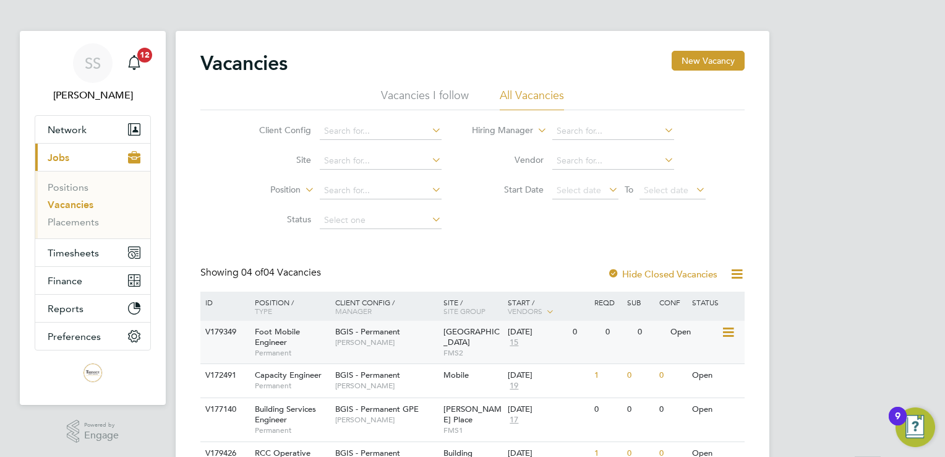
scroll to position [76, 0]
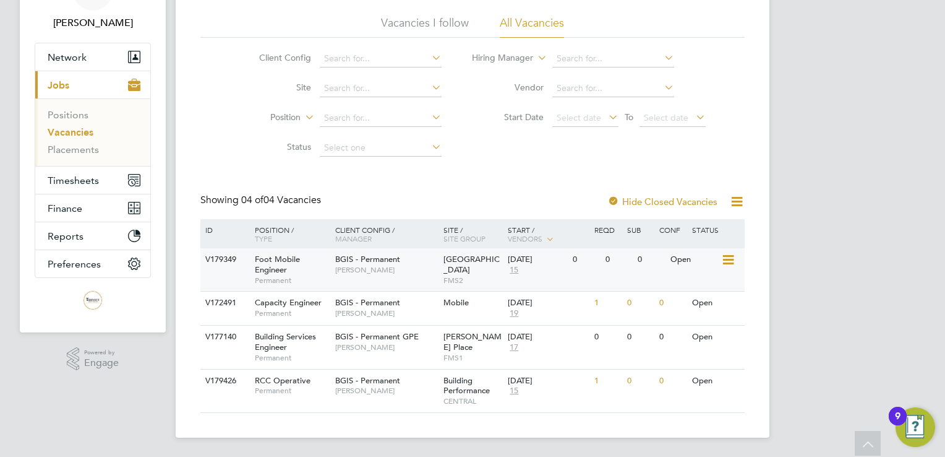
click at [427, 259] on div "BGIS - Permanent Hamza Idris" at bounding box center [386, 264] width 108 height 32
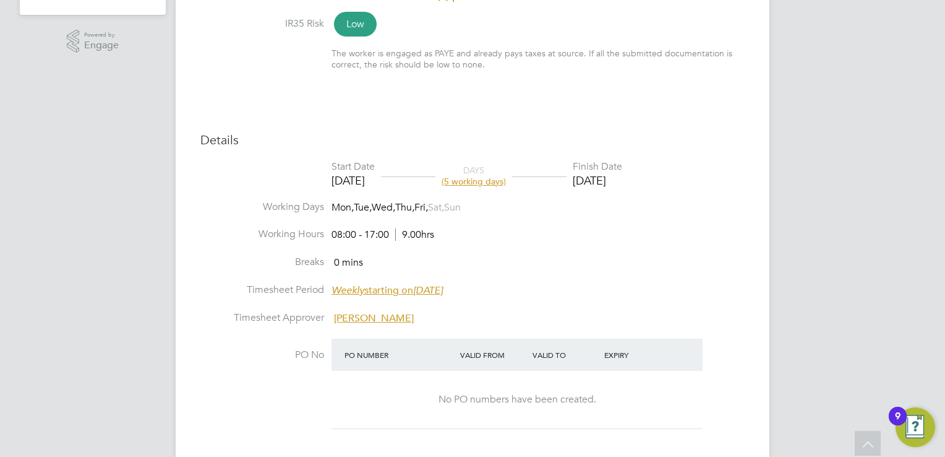
scroll to position [257, 0]
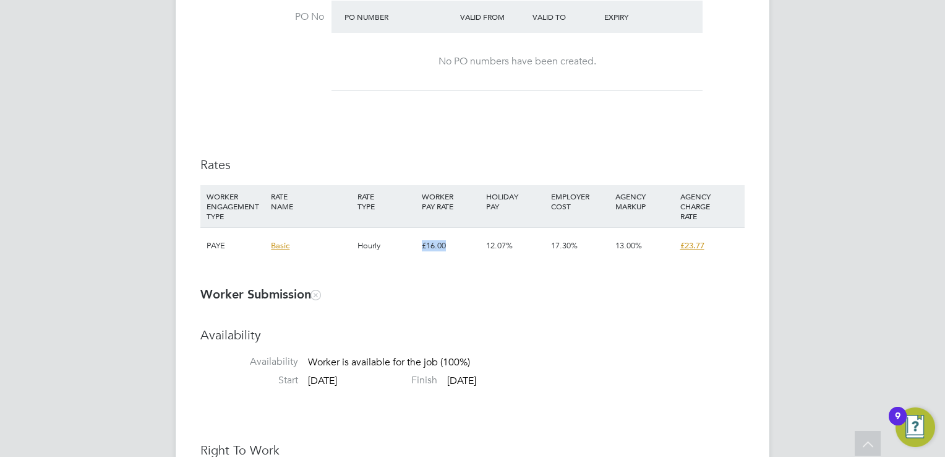
drag, startPoint x: 415, startPoint y: 246, endPoint x: 454, endPoint y: 241, distance: 39.3
click at [454, 241] on div "PAYE Basic Hourly £16.00 12.07% 17.30% 13.00% £23.77" at bounding box center [472, 245] width 544 height 37
drag, startPoint x: 454, startPoint y: 241, endPoint x: 502, endPoint y: 249, distance: 49.0
click at [502, 249] on span "12.07%" at bounding box center [499, 245] width 27 height 11
click at [564, 246] on span "17.30%" at bounding box center [564, 245] width 27 height 11
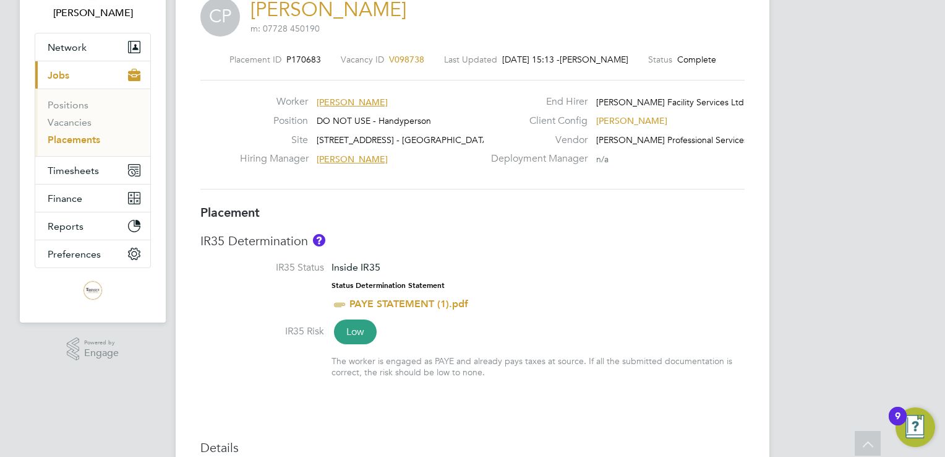
scroll to position [0, 0]
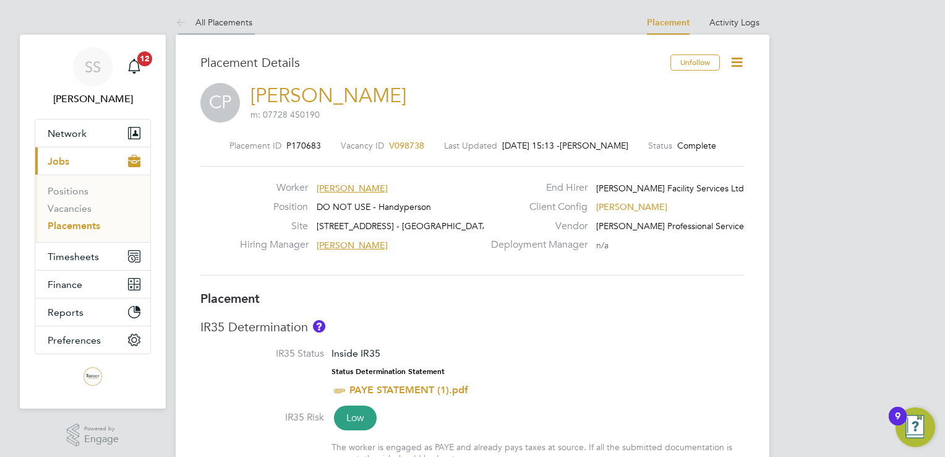
click at [225, 19] on link "All Placements" at bounding box center [214, 22] width 77 height 11
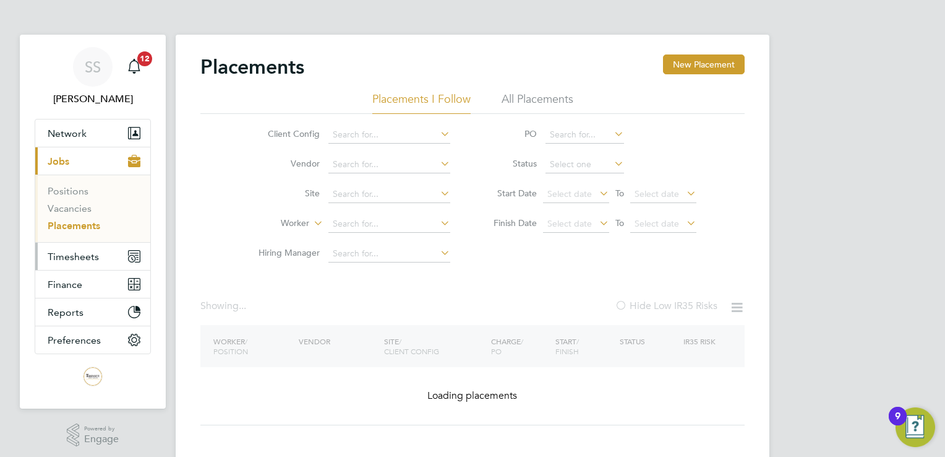
click at [66, 257] on span "Timesheets" at bounding box center [73, 257] width 51 height 12
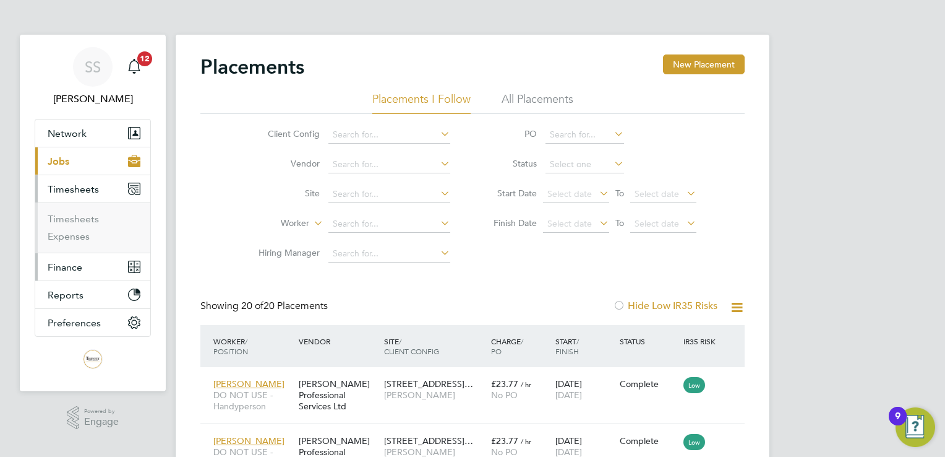
scroll to position [58, 86]
click at [89, 214] on link "Timesheets" at bounding box center [73, 219] width 51 height 12
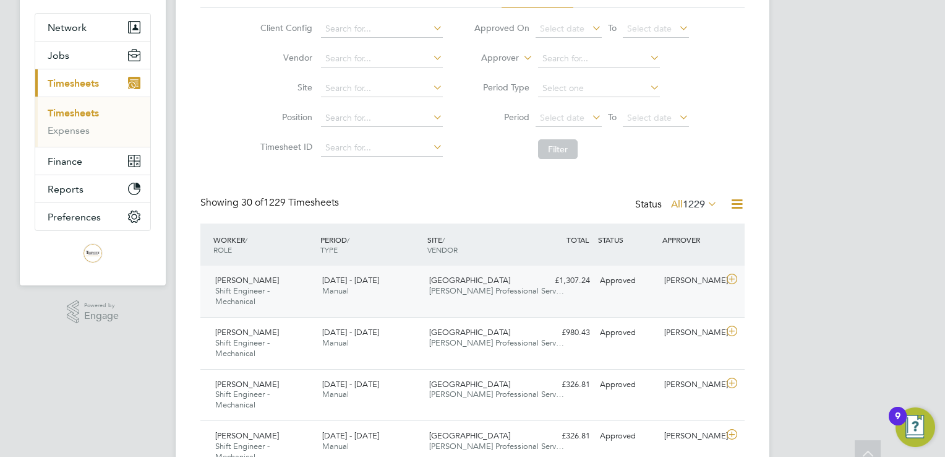
click at [381, 295] on div "13 - 19 Sep 2025 Manual" at bounding box center [370, 285] width 107 height 31
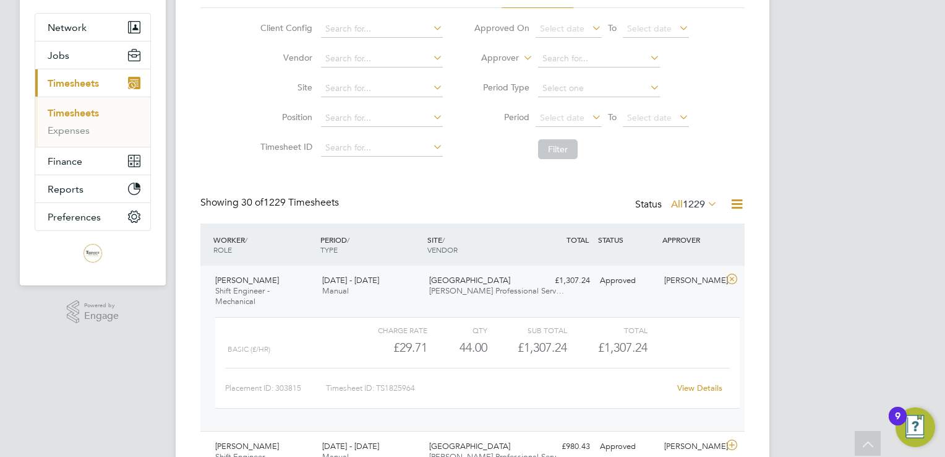
click at [701, 389] on link "View Details" at bounding box center [699, 387] width 45 height 11
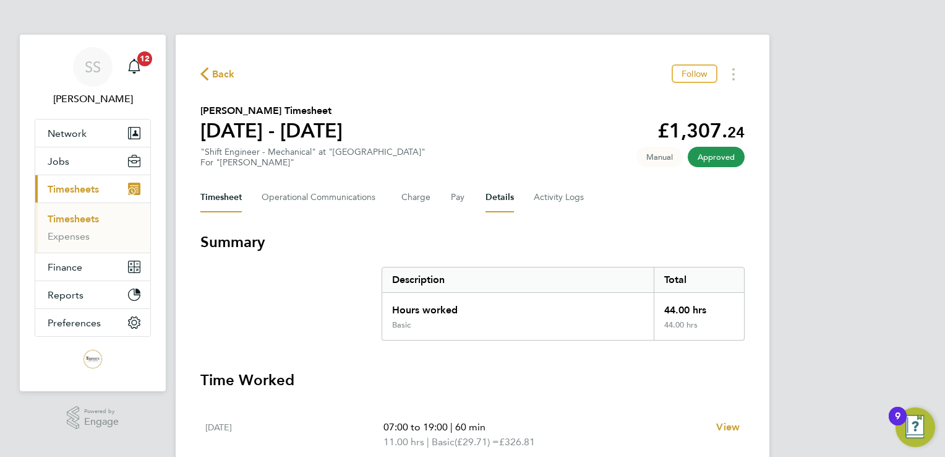
click at [500, 194] on button "Details" at bounding box center [500, 198] width 28 height 30
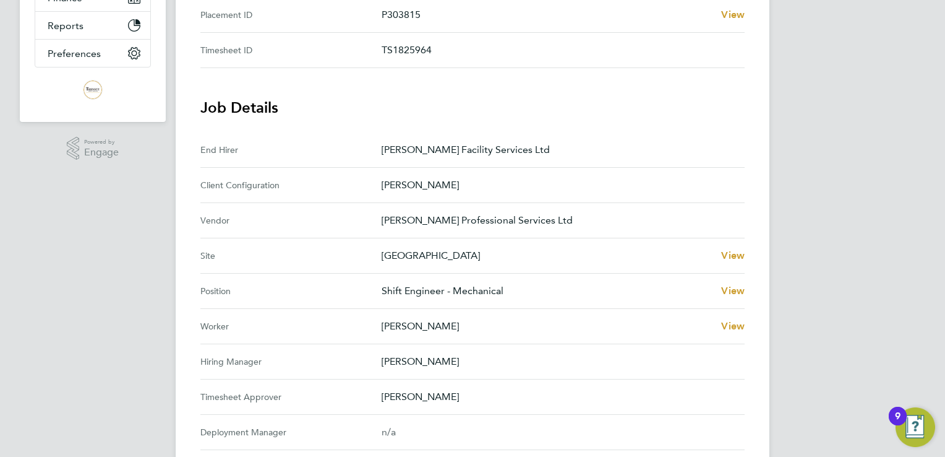
scroll to position [281, 0]
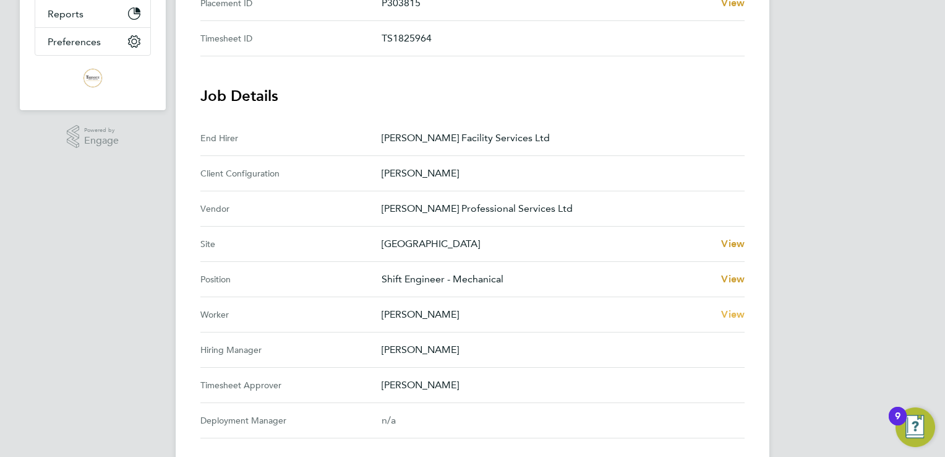
click at [738, 309] on span "View" at bounding box center [733, 314] width 24 height 12
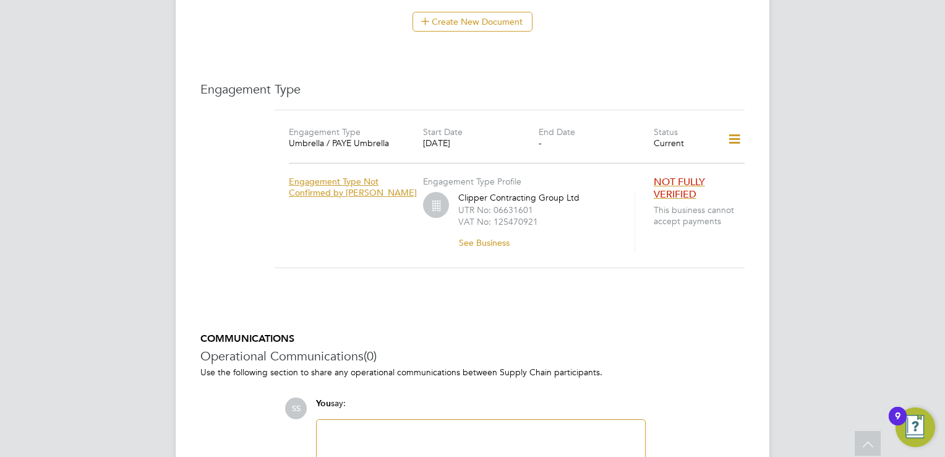
scroll to position [880, 0]
click at [729, 123] on icon at bounding box center [735, 137] width 22 height 28
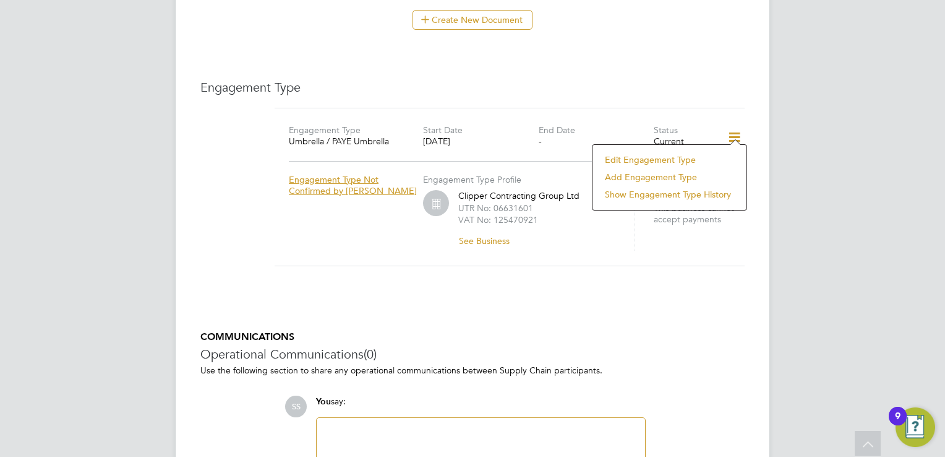
click at [671, 159] on li "Edit Engagement Type" at bounding box center [670, 159] width 142 height 17
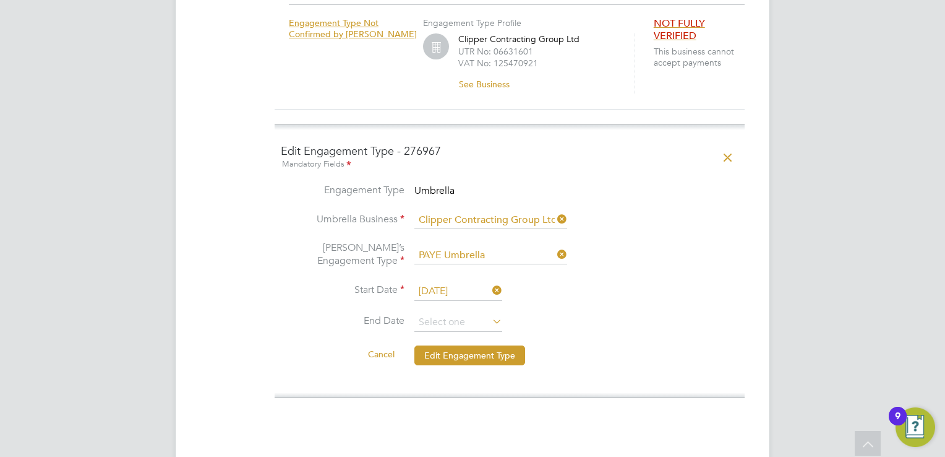
scroll to position [1041, 0]
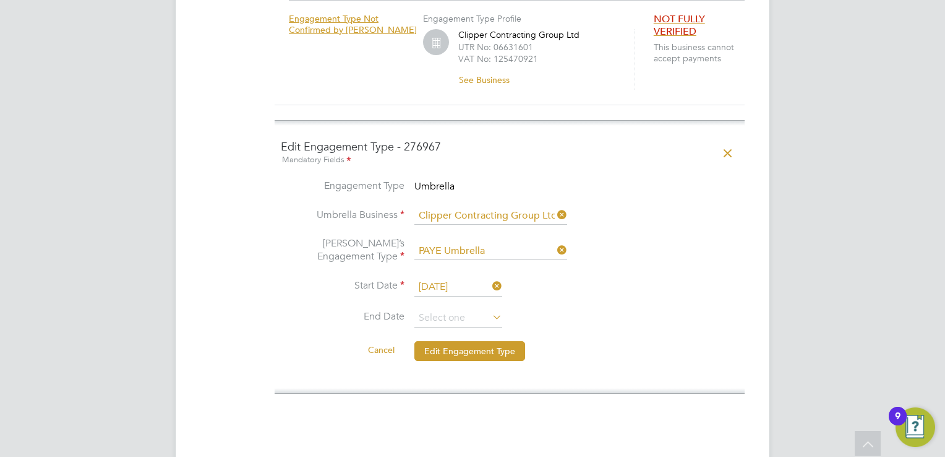
click at [728, 139] on icon at bounding box center [728, 153] width 22 height 28
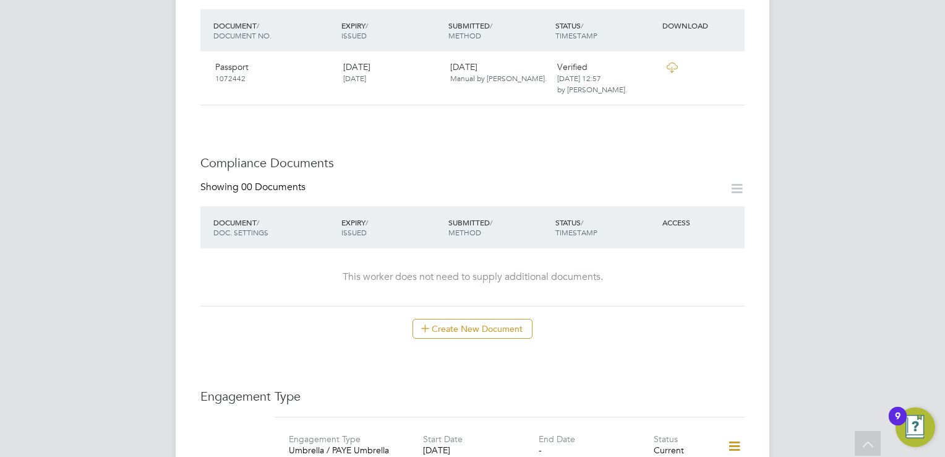
scroll to position [553, 0]
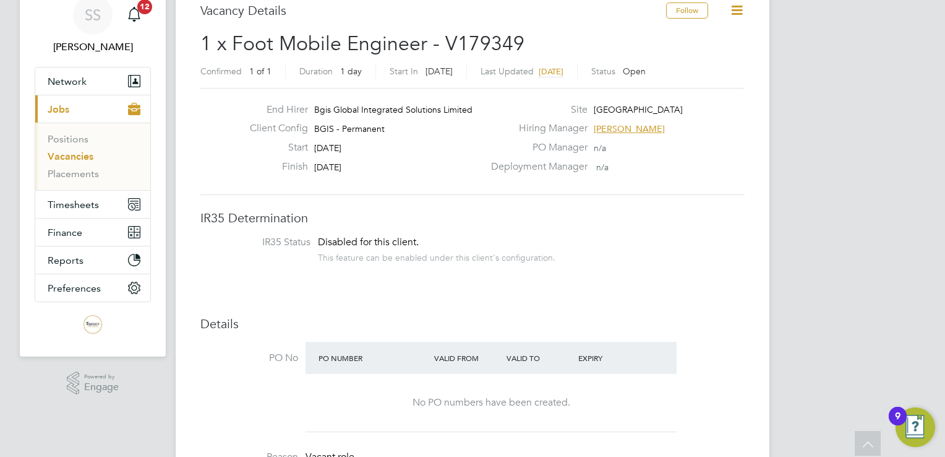
scroll to position [53, 0]
click at [80, 79] on span "Network" at bounding box center [67, 80] width 39 height 12
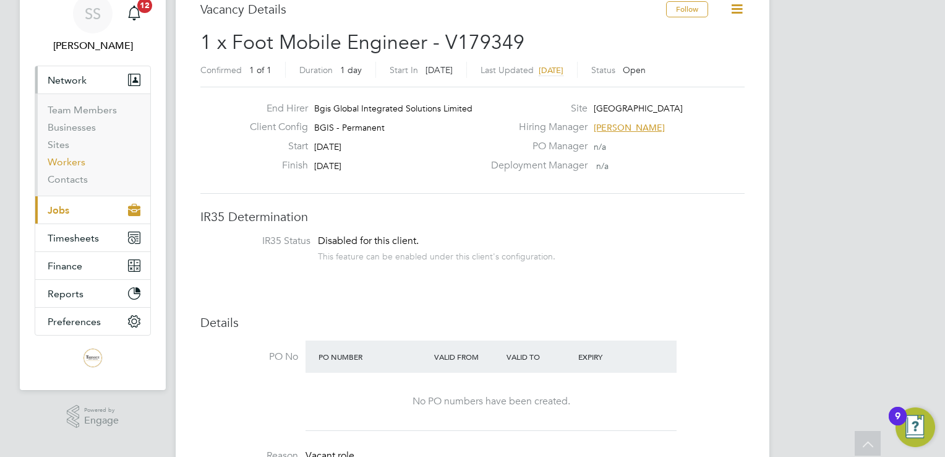
click at [75, 160] on link "Workers" at bounding box center [67, 162] width 38 height 12
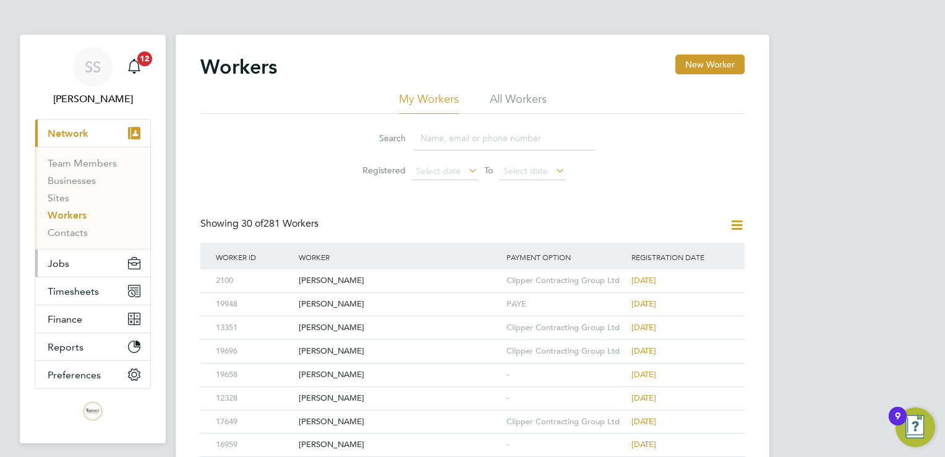
click at [69, 259] on button "Jobs" at bounding box center [92, 262] width 115 height 27
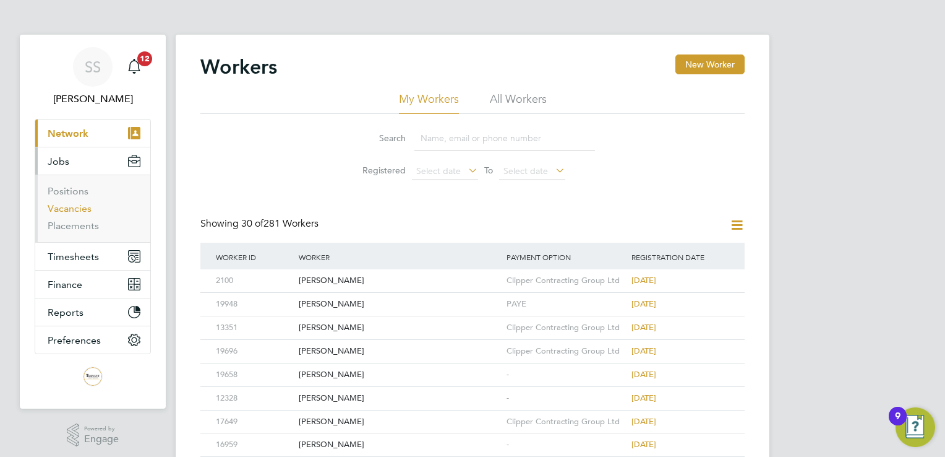
click at [70, 204] on link "Vacancies" at bounding box center [70, 208] width 44 height 12
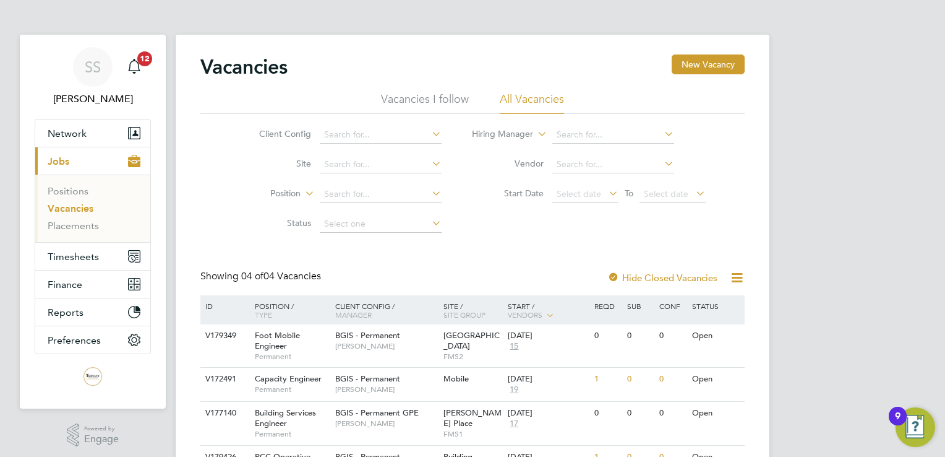
click at [675, 274] on label "Hide Closed Vacancies" at bounding box center [663, 278] width 110 height 12
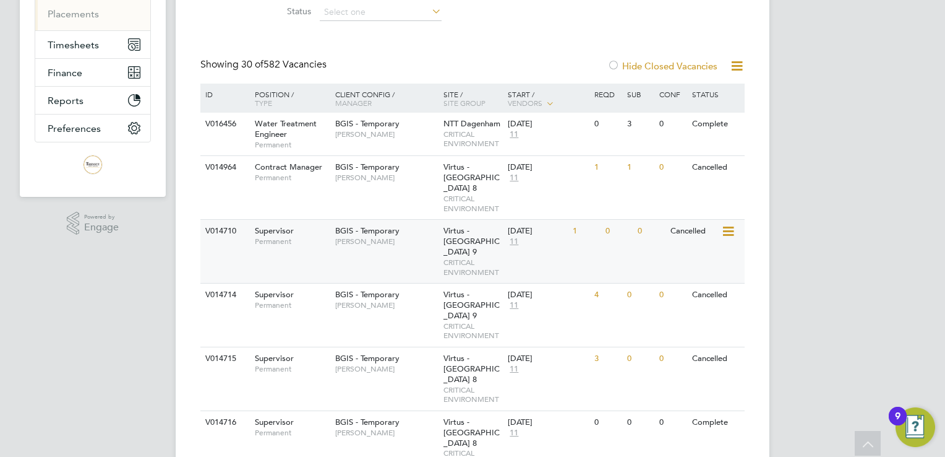
scroll to position [213, 0]
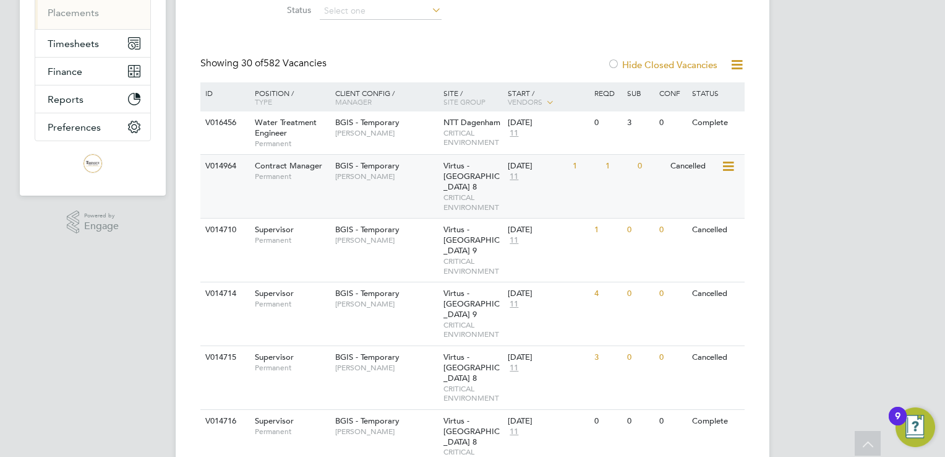
click at [492, 174] on div "Virtus - [GEOGRAPHIC_DATA] 8 CRITICAL ENVIRONMENT" at bounding box center [472, 186] width 65 height 63
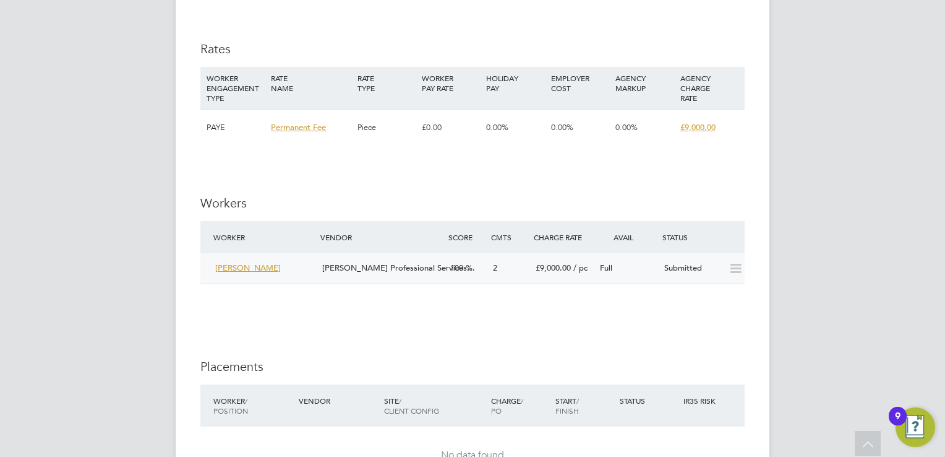
click at [388, 264] on span "[PERSON_NAME] Professional Services…" at bounding box center [398, 267] width 153 height 11
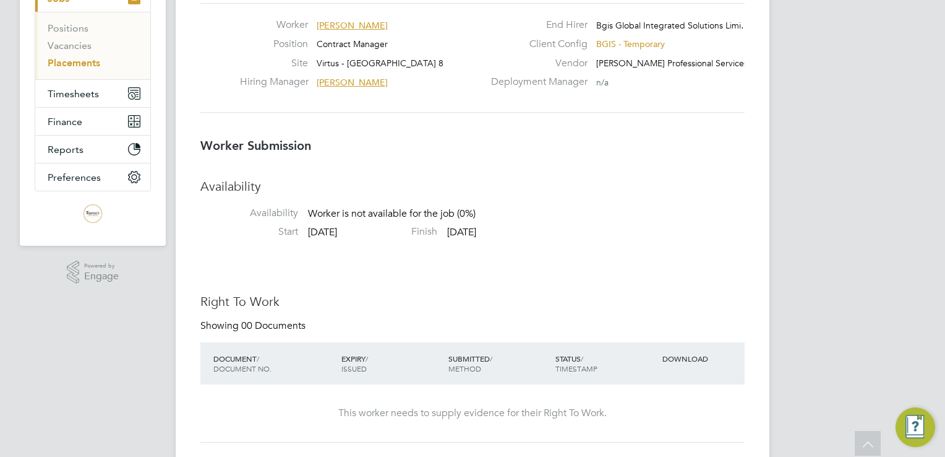
scroll to position [6, 6]
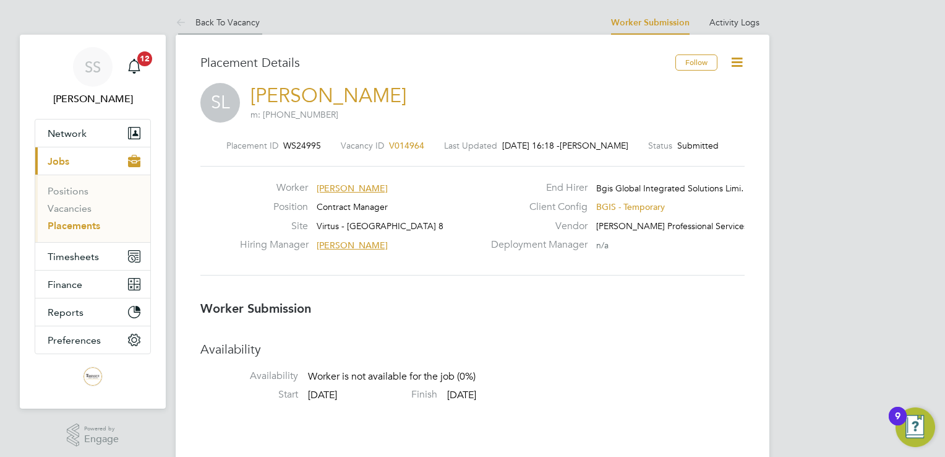
click at [196, 14] on li "Back To Vacancy" at bounding box center [218, 22] width 84 height 25
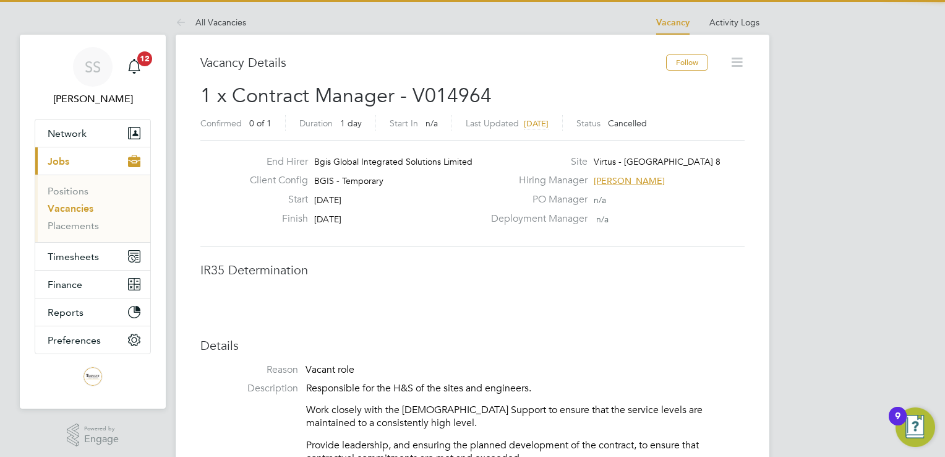
click at [196, 14] on li "All Vacancies" at bounding box center [211, 22] width 71 height 25
